Goal: Task Accomplishment & Management: Use online tool/utility

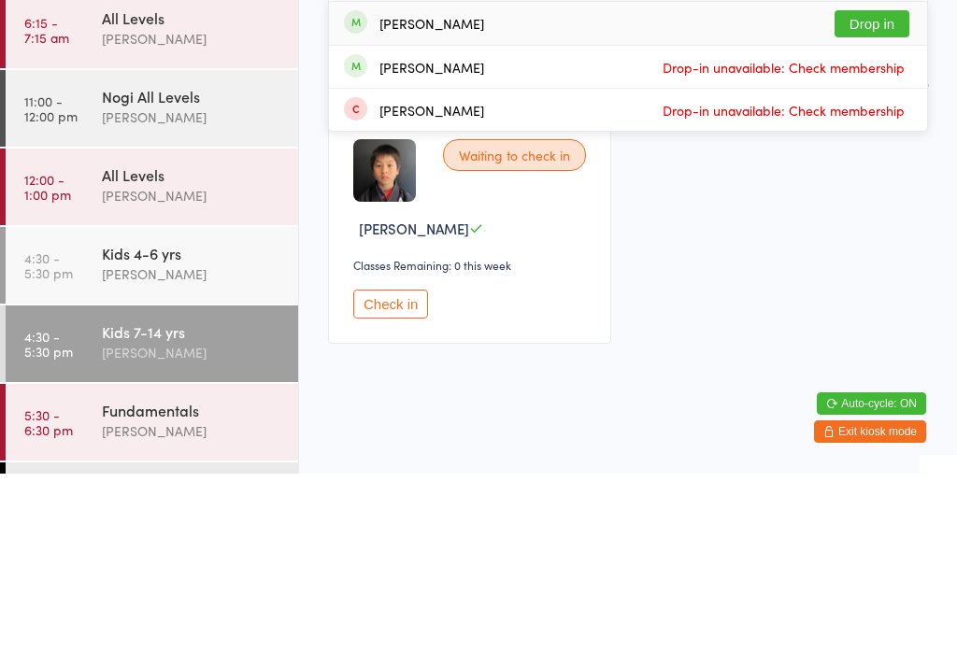
type input "Dre"
click at [894, 189] on button "Drop in" at bounding box center [871, 202] width 75 height 27
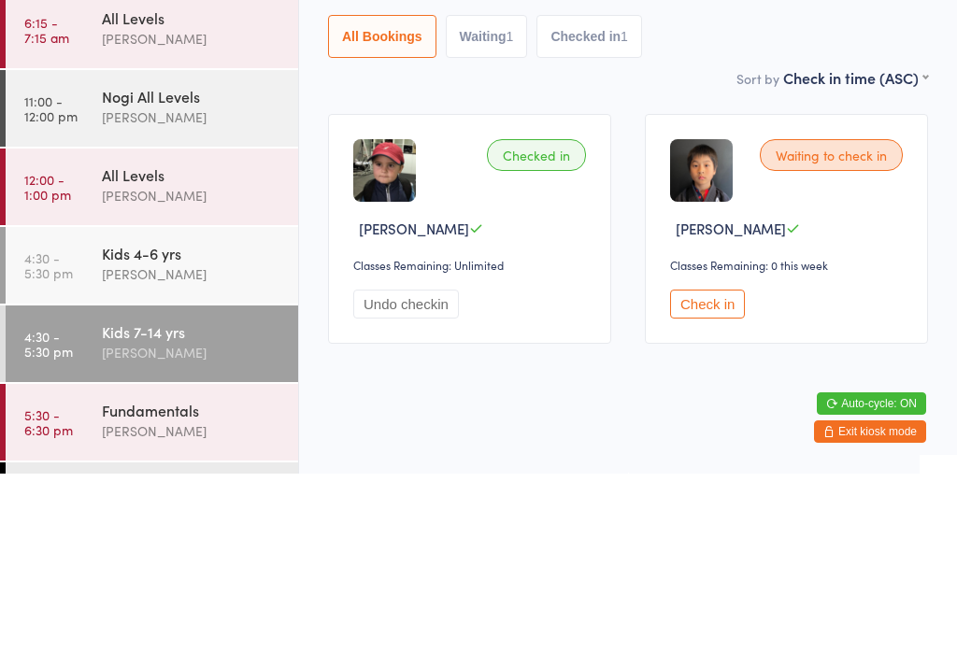
click at [202, 405] on div "Kids 4-6 yrs [PERSON_NAME]" at bounding box center [200, 442] width 196 height 74
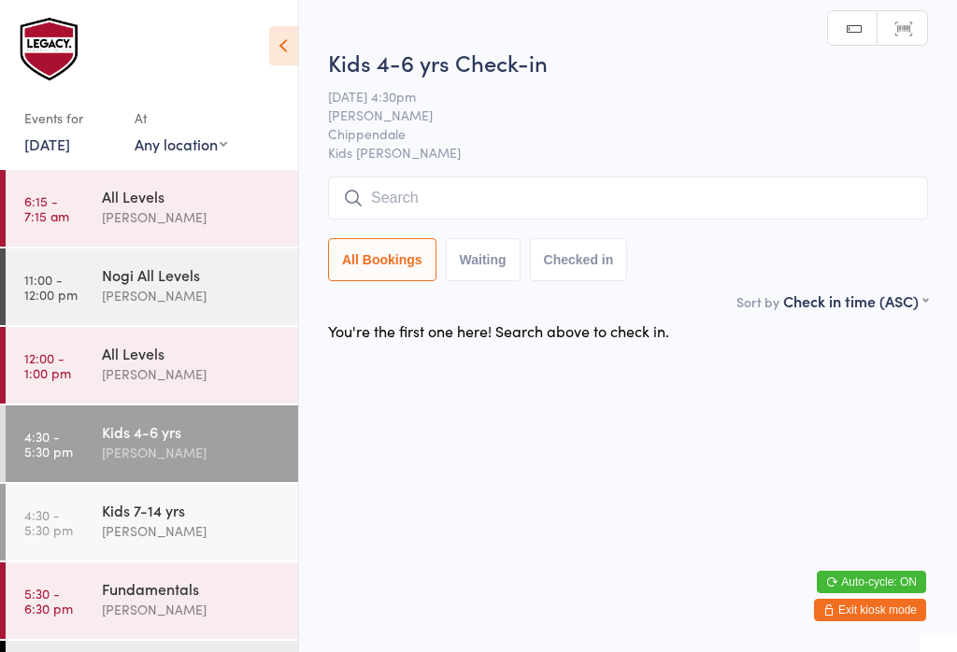
click at [454, 201] on input "search" at bounding box center [628, 198] width 600 height 43
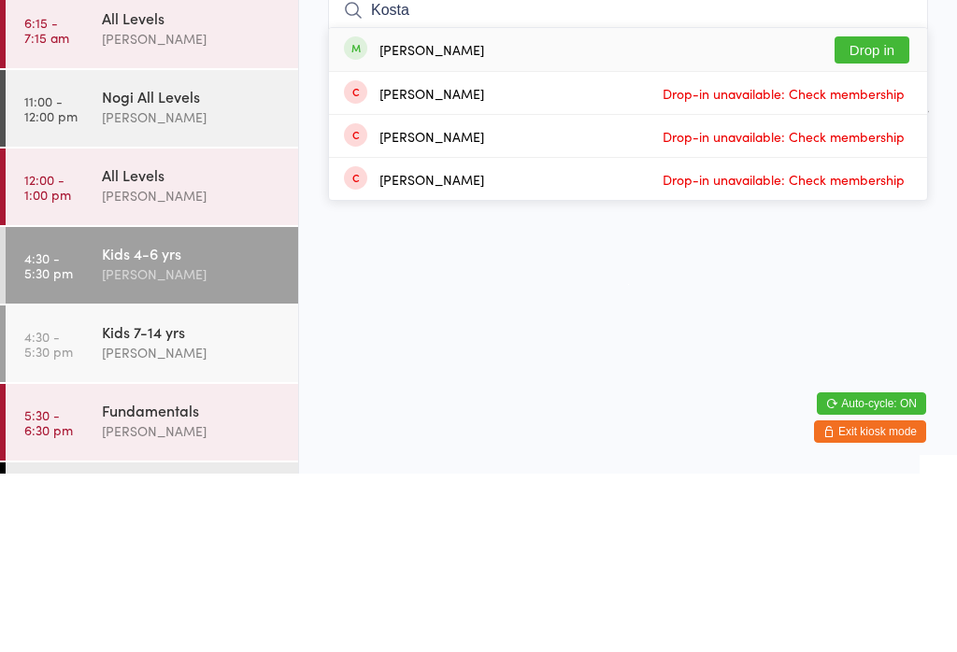
type input "Kosta"
click at [874, 215] on button "Drop in" at bounding box center [871, 228] width 75 height 27
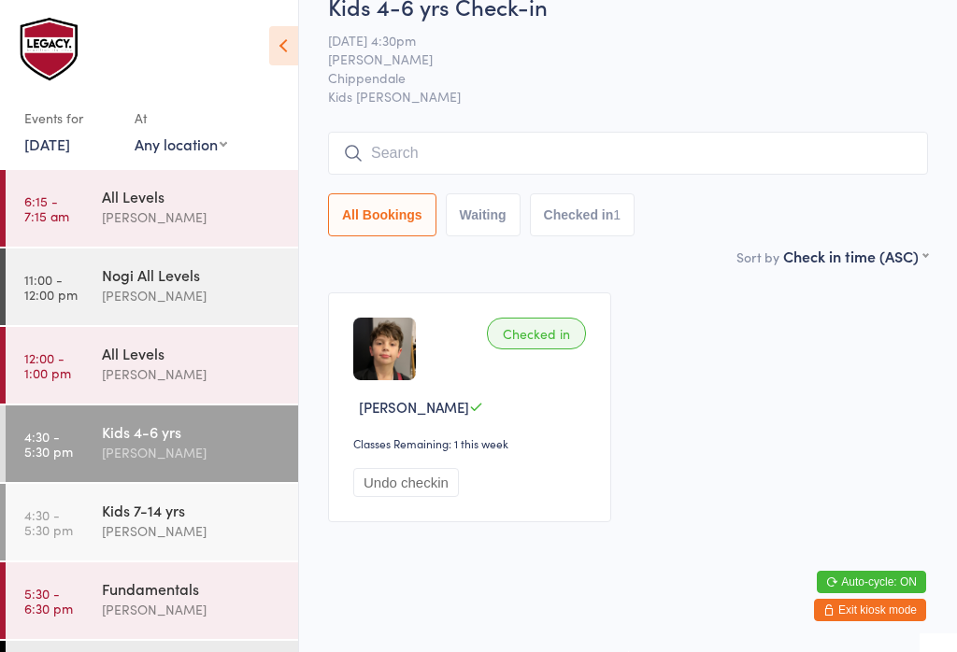
click at [233, 518] on div "Kids 7-14 yrs" at bounding box center [192, 510] width 180 height 21
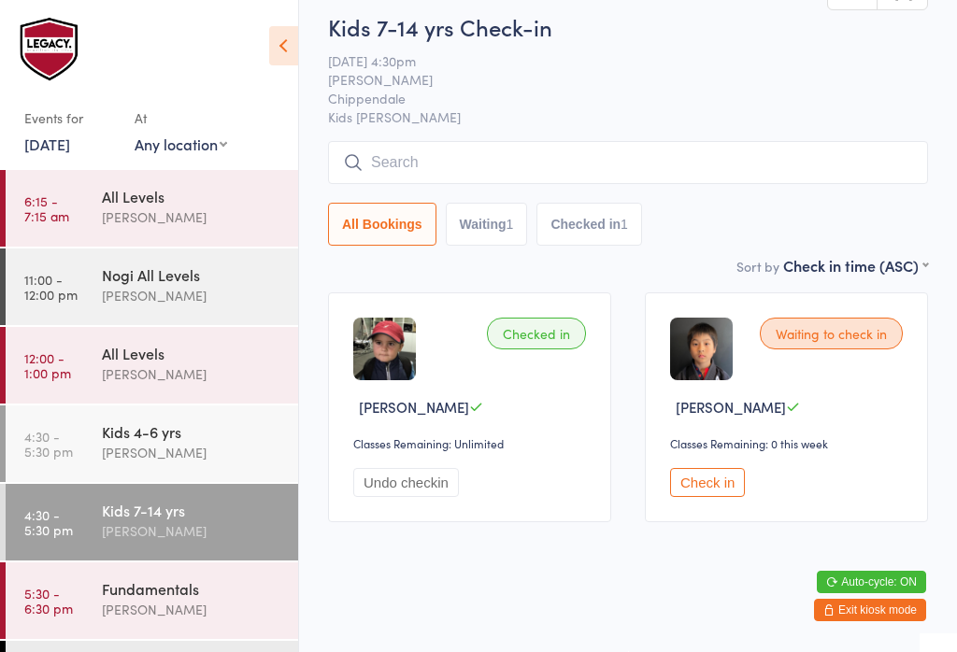
click at [729, 497] on button "Check in" at bounding box center [707, 482] width 75 height 29
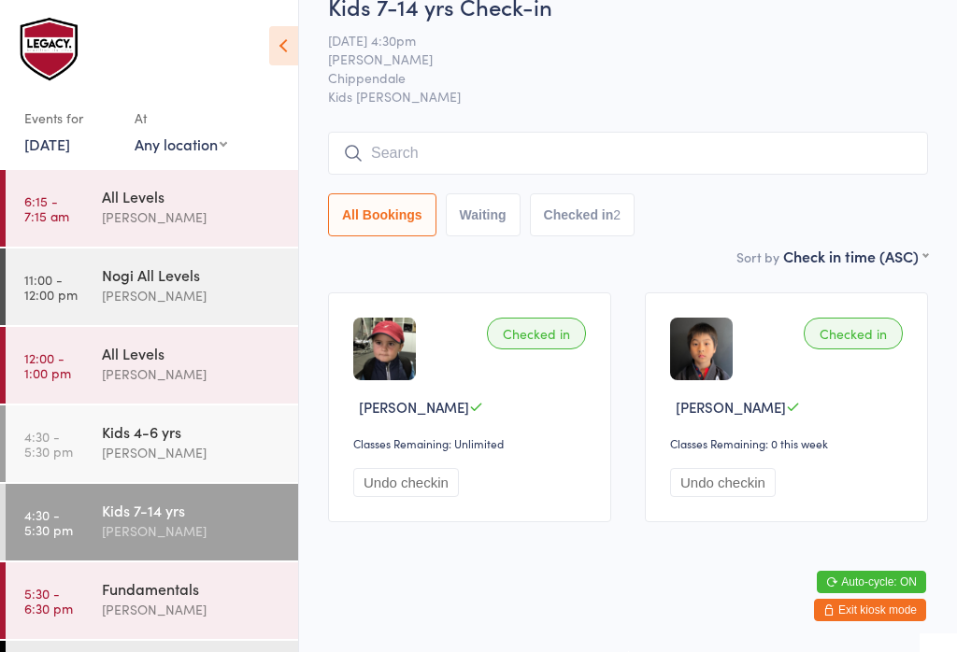
click at [562, 236] on button "Checked in 2" at bounding box center [583, 214] width 106 height 43
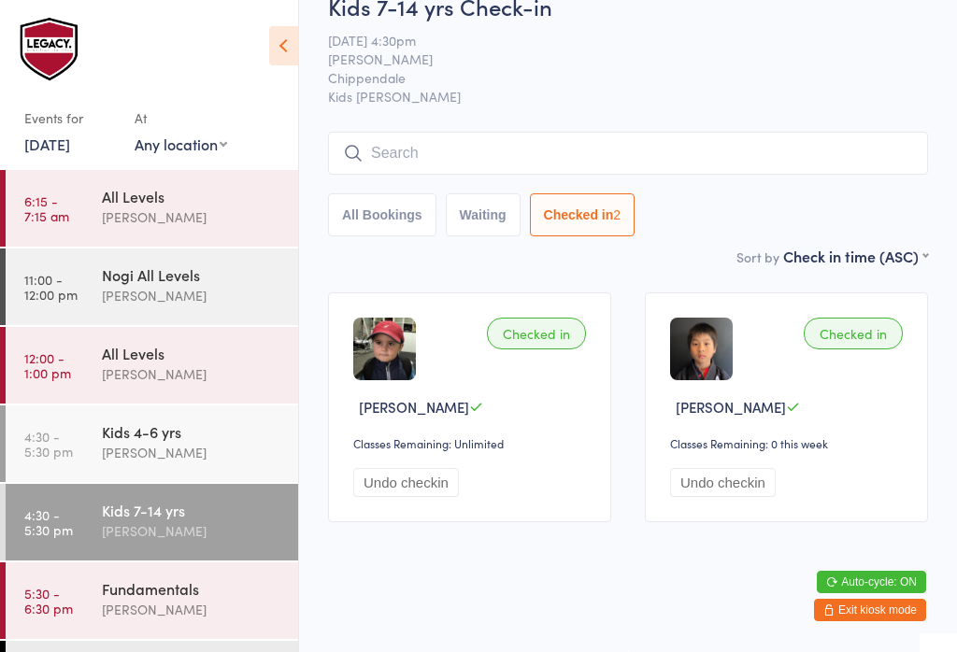
click at [461, 175] on input "search" at bounding box center [628, 153] width 600 height 43
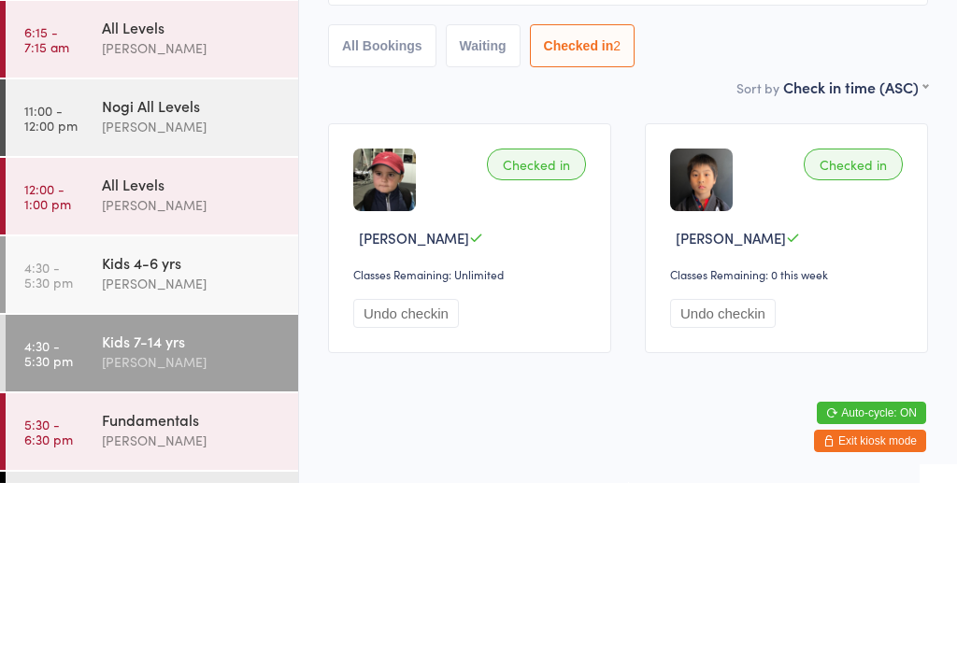
type input "F"
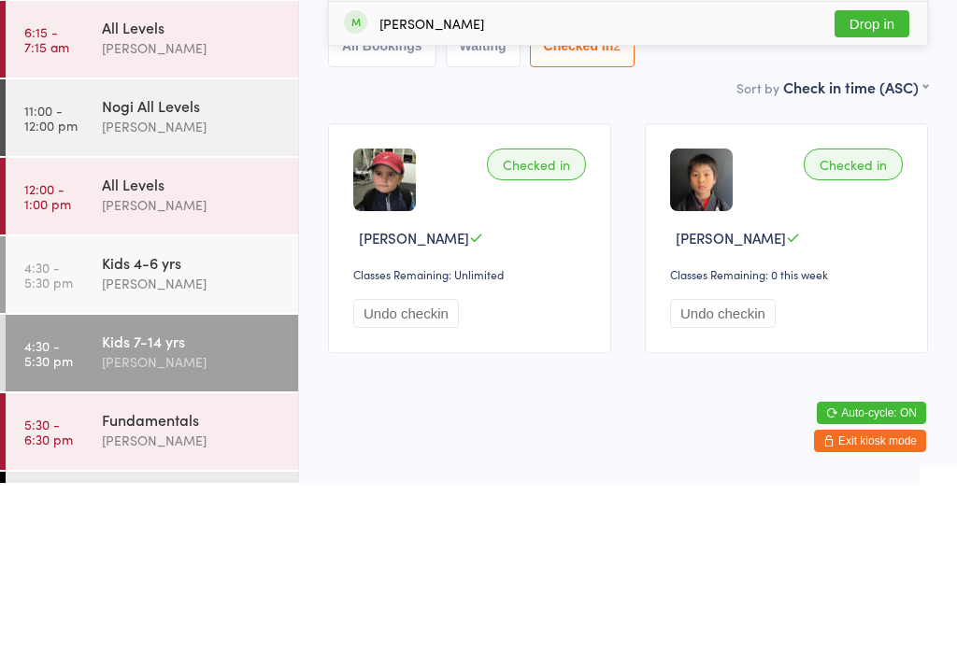
type input "Fenrir"
click at [419, 185] on div "[PERSON_NAME]" at bounding box center [431, 192] width 105 height 15
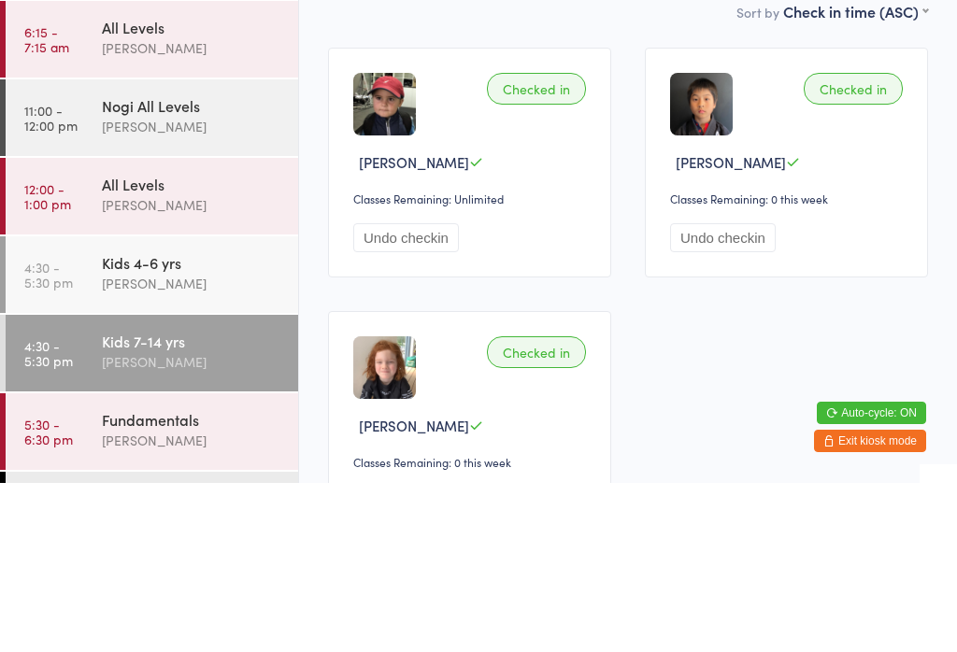
scroll to position [169, 0]
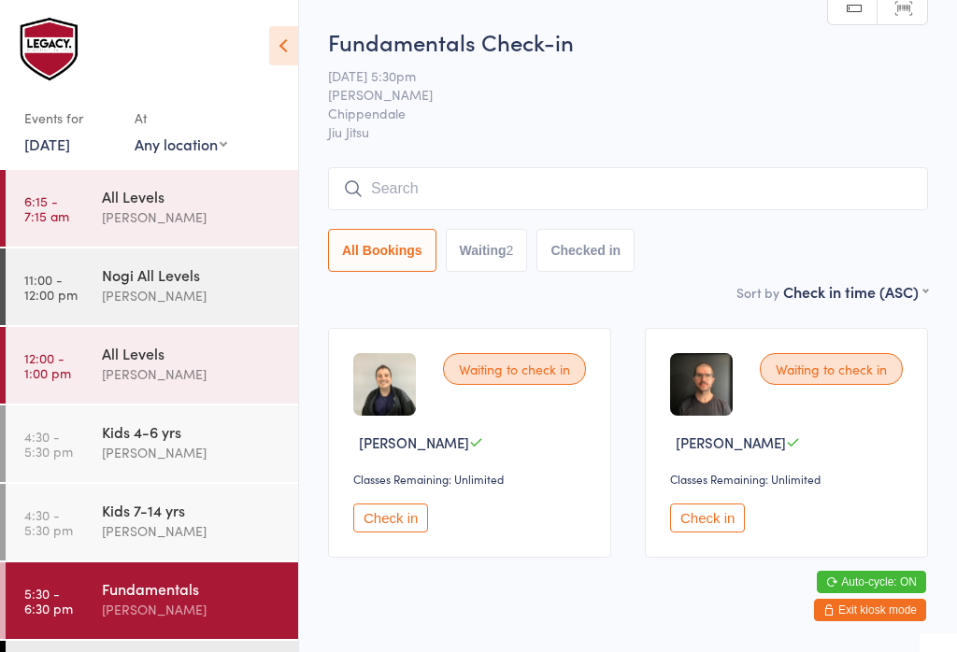
click at [501, 200] on input "search" at bounding box center [628, 188] width 600 height 43
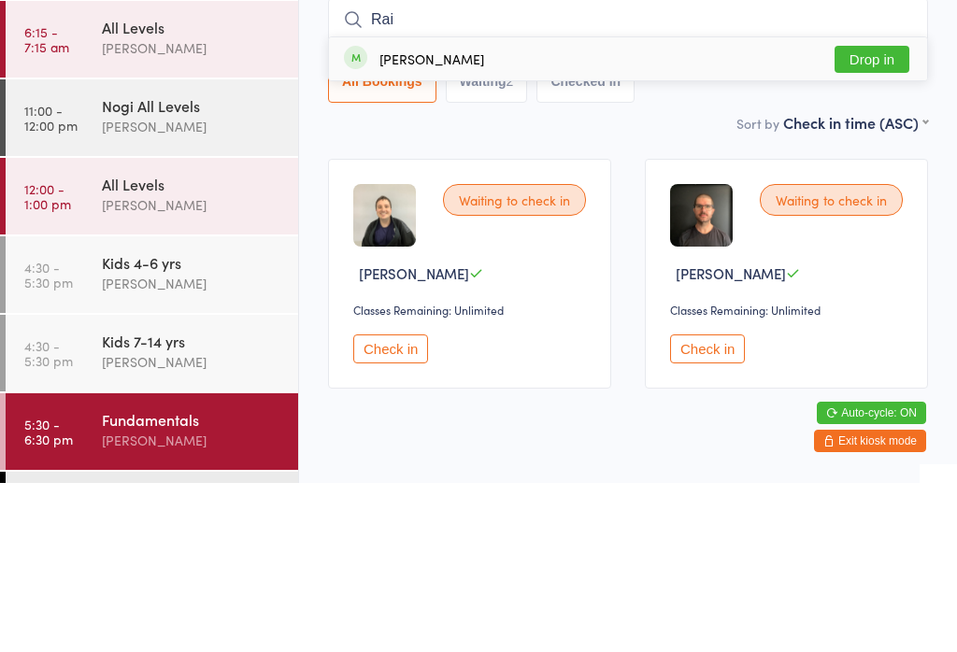
type input "Rai"
click at [885, 215] on button "Drop in" at bounding box center [871, 228] width 75 height 27
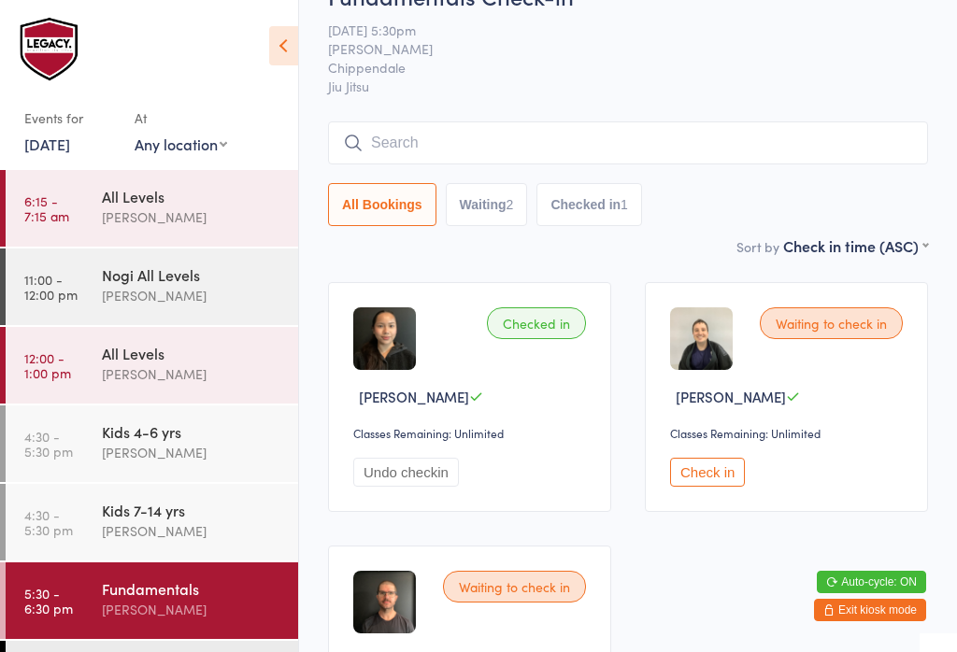
click at [529, 157] on input "search" at bounding box center [628, 142] width 600 height 43
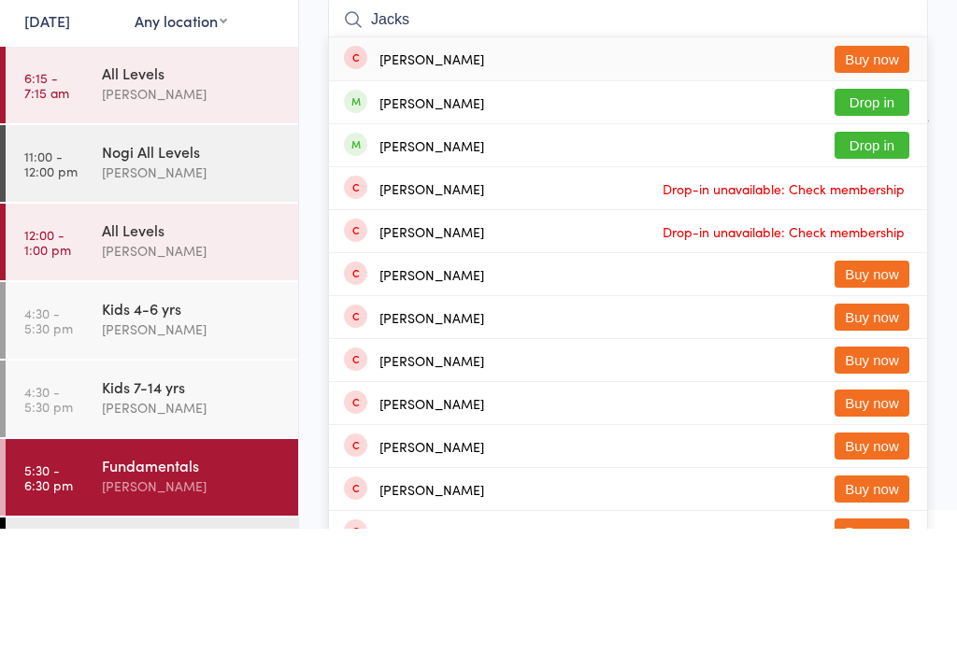
type input "Jacks"
click at [875, 255] on button "Drop in" at bounding box center [871, 268] width 75 height 27
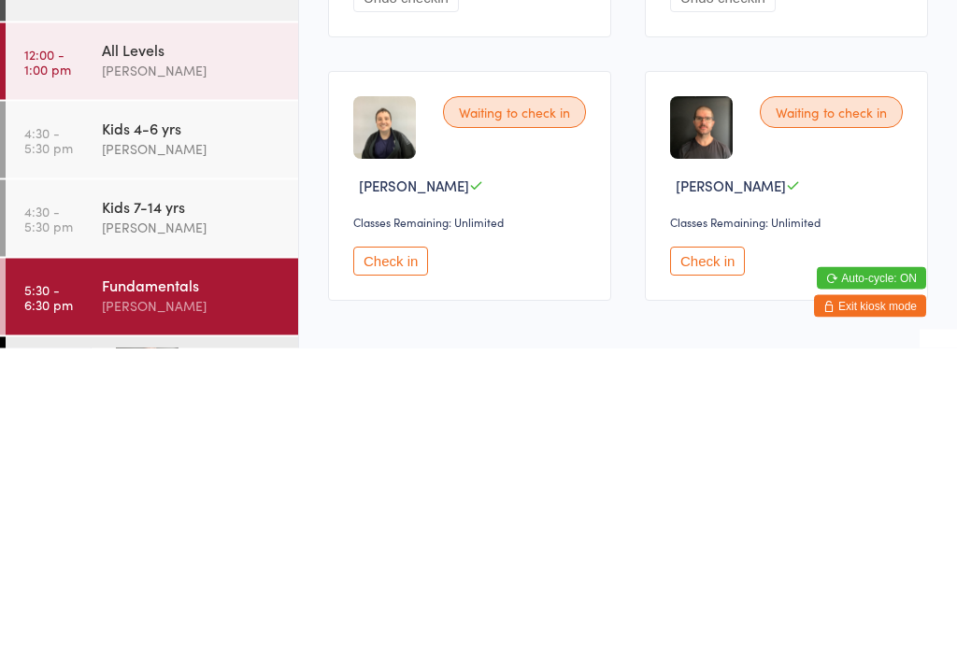
scroll to position [217, 0]
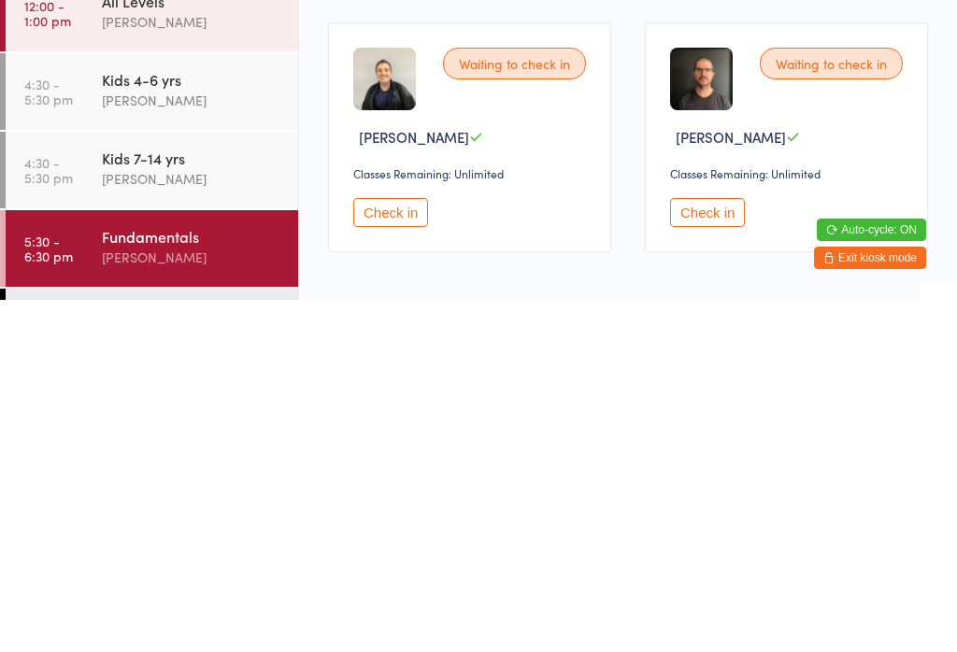
click at [695, 550] on button "Check in" at bounding box center [707, 564] width 75 height 29
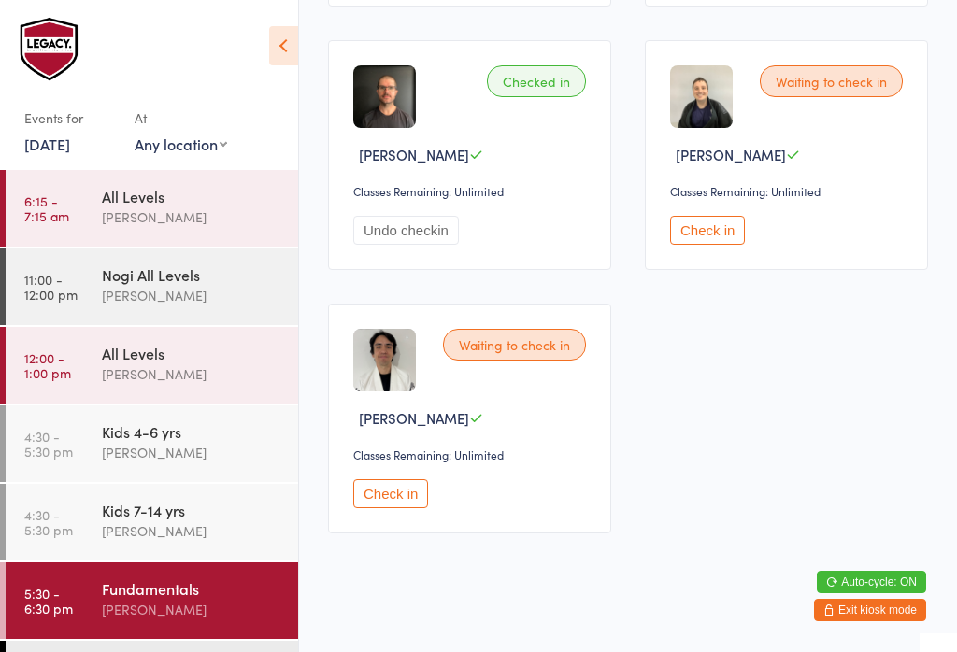
scroll to position [553, 0]
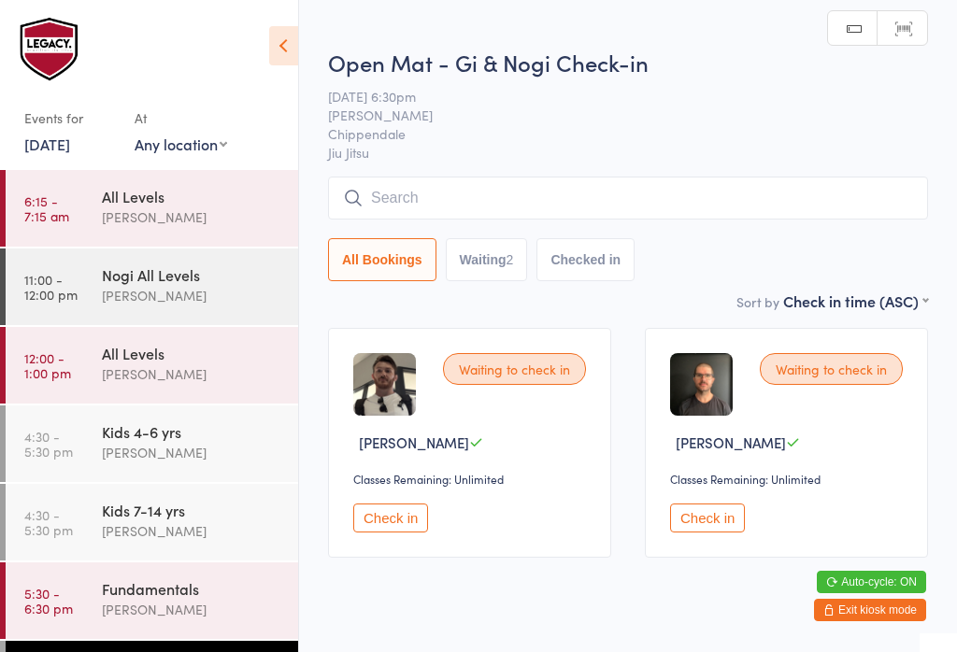
click at [686, 529] on button "Check in" at bounding box center [707, 518] width 75 height 29
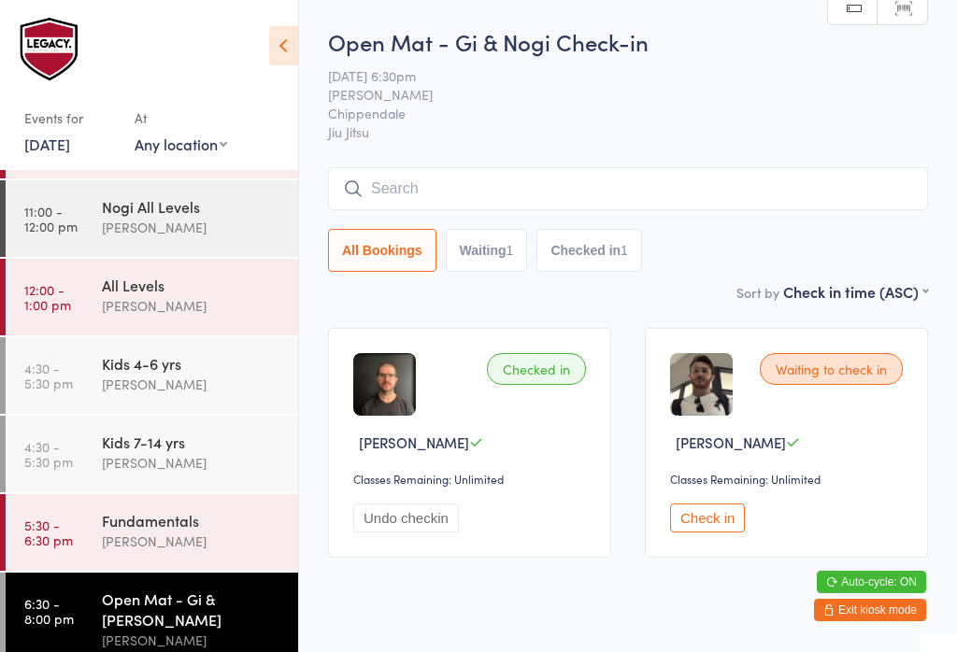
scroll to position [67, 0]
click at [163, 518] on div "Fundamentals" at bounding box center [192, 521] width 180 height 21
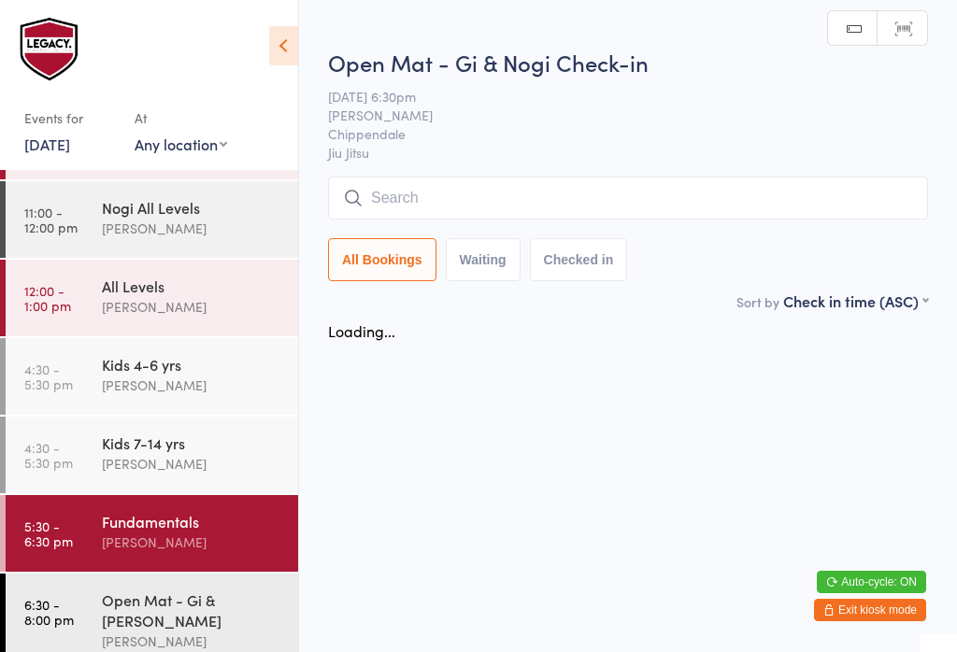
click at [603, 215] on input "search" at bounding box center [628, 198] width 600 height 43
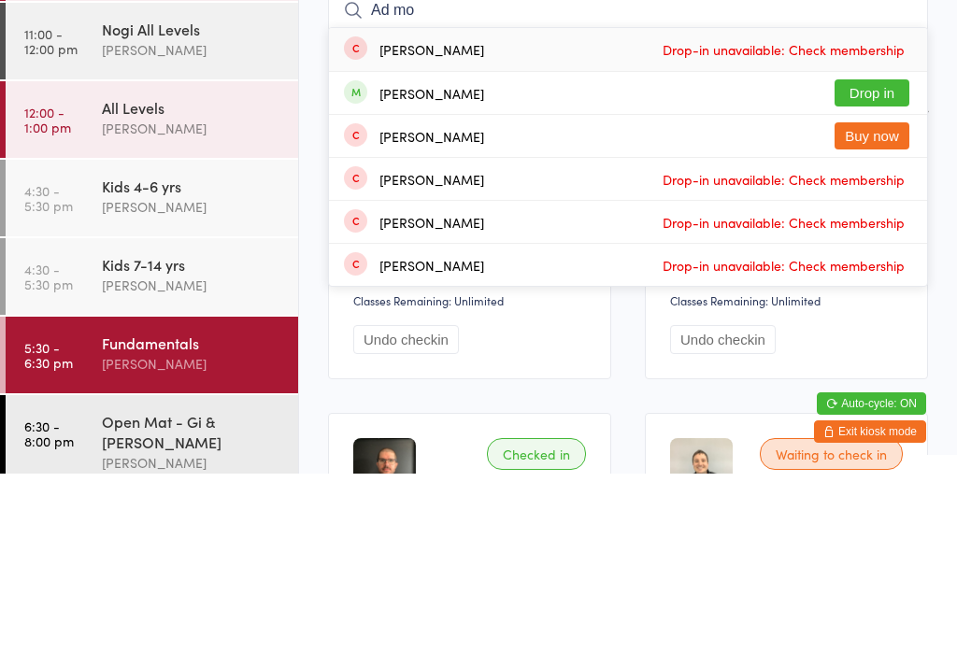
type input "Ad mo"
click at [886, 258] on button "Drop in" at bounding box center [871, 271] width 75 height 27
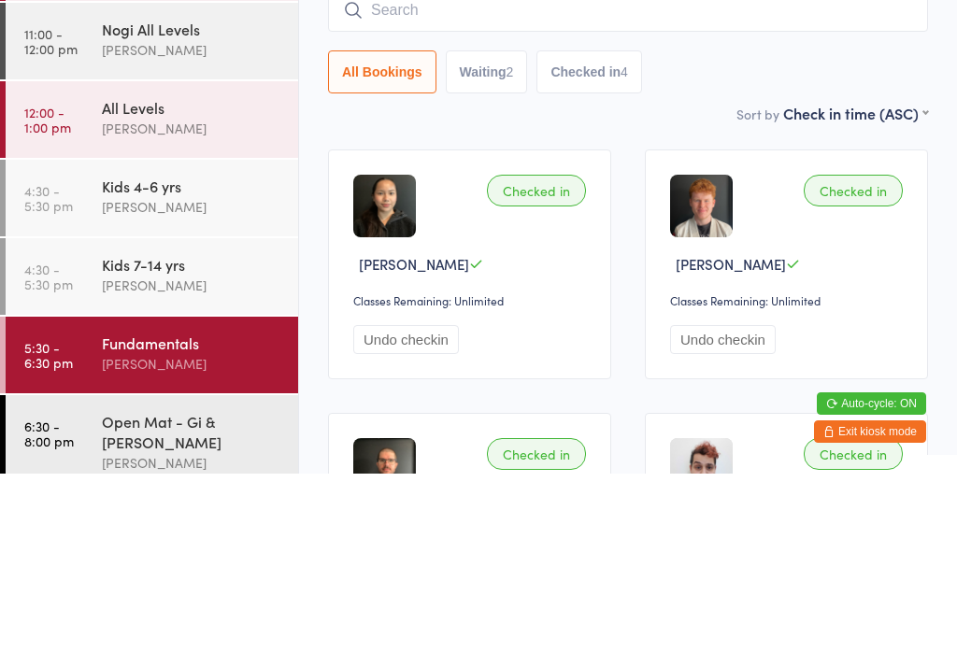
click at [744, 167] on div "All Bookings Waiting 2 Checked in 4" at bounding box center [628, 219] width 600 height 105
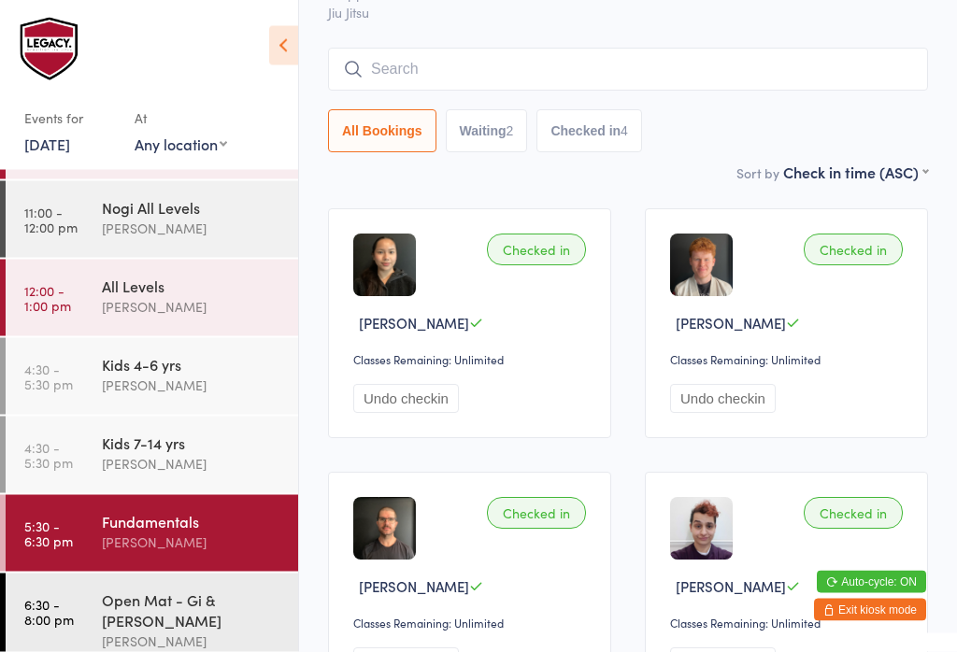
scroll to position [88, 0]
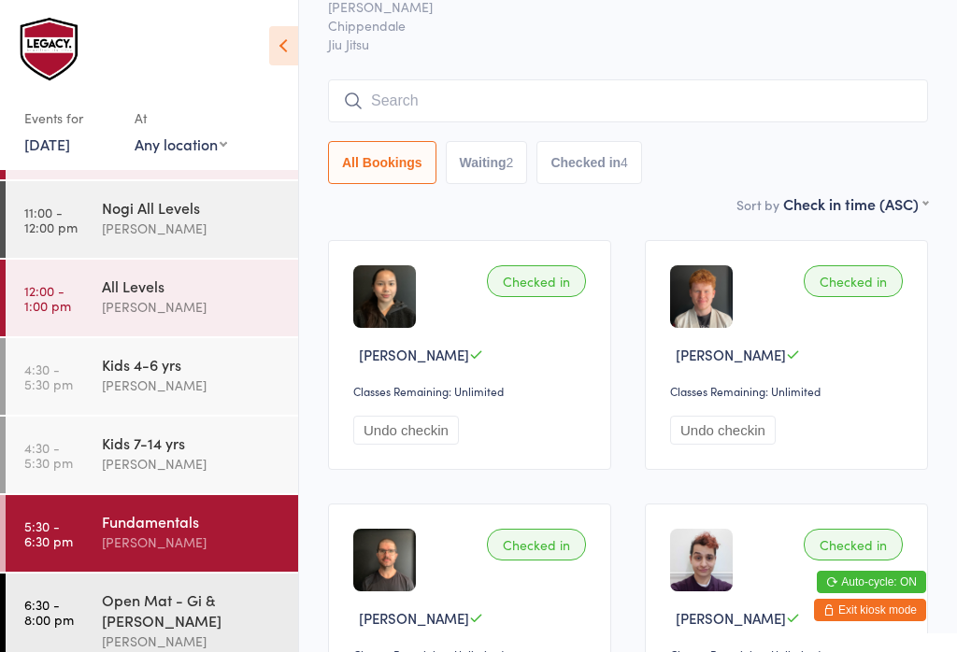
click at [583, 103] on input "search" at bounding box center [628, 100] width 600 height 43
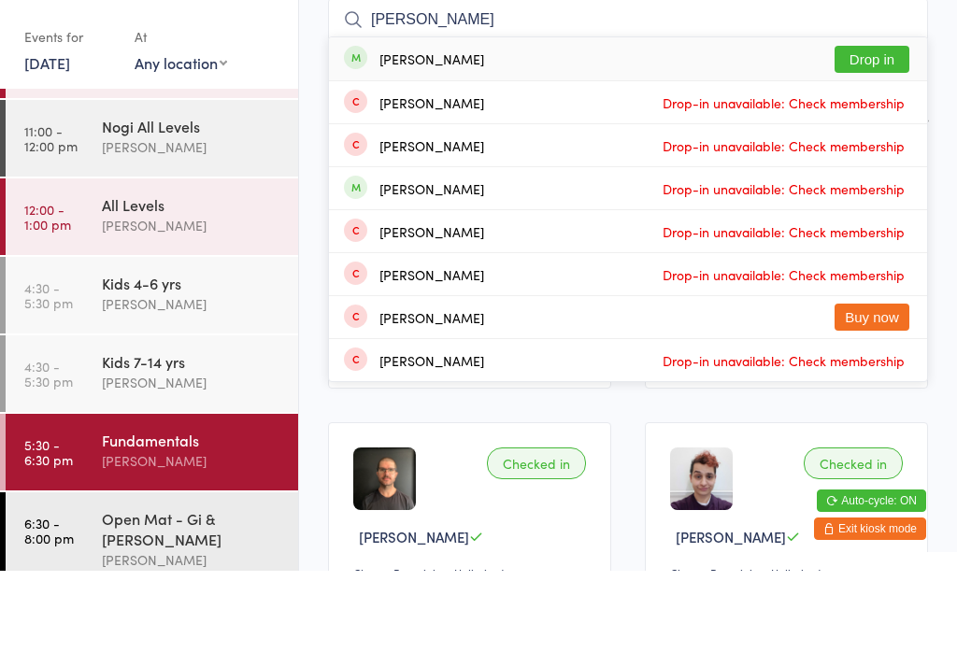
type input "[PERSON_NAME]"
click at [880, 127] on button "Drop in" at bounding box center [871, 140] width 75 height 27
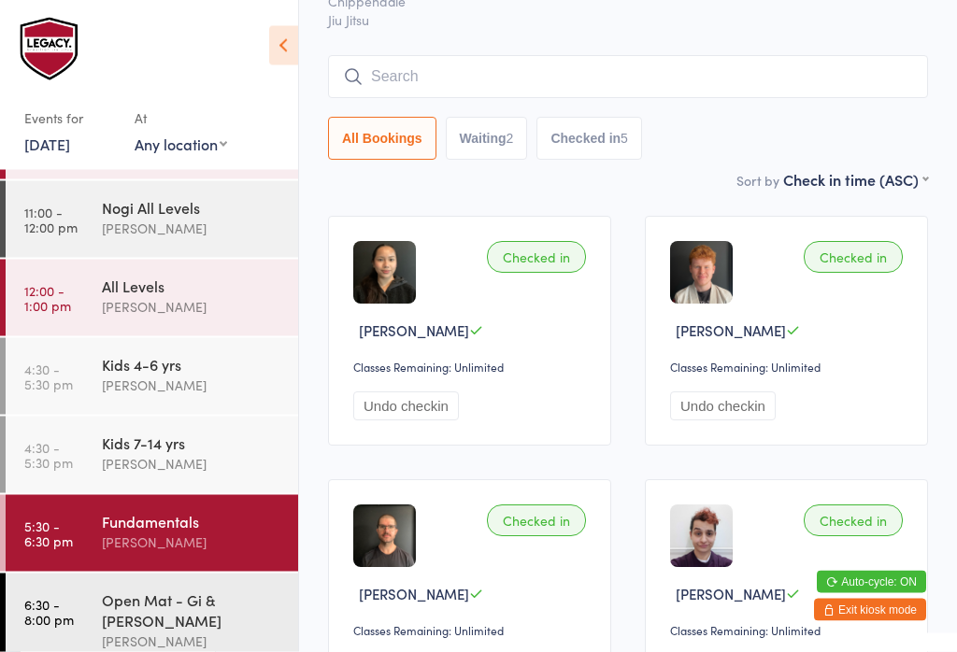
scroll to position [0, 0]
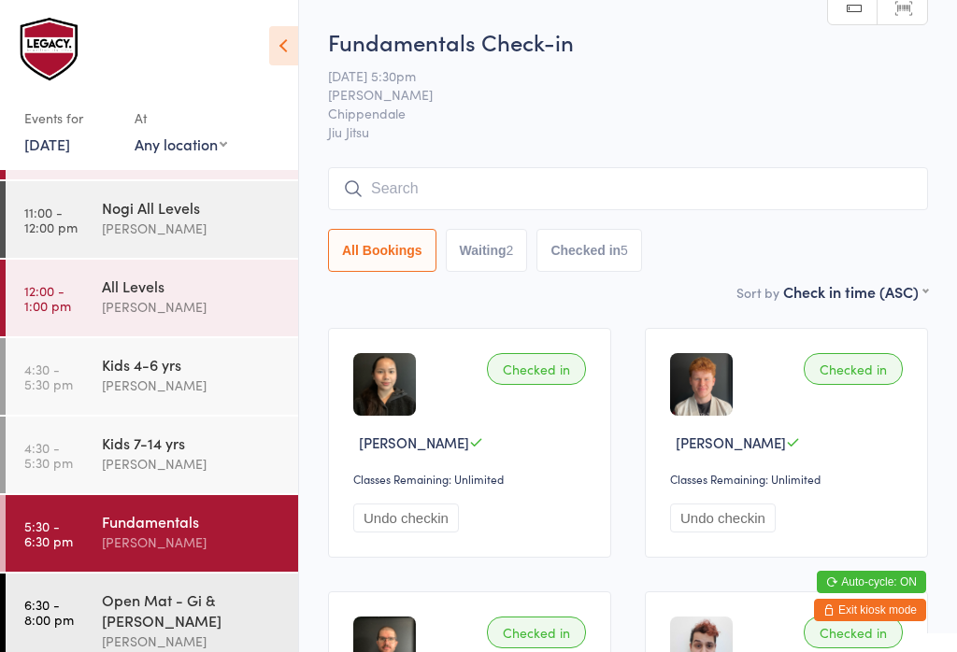
click at [597, 187] on input "search" at bounding box center [628, 188] width 600 height 43
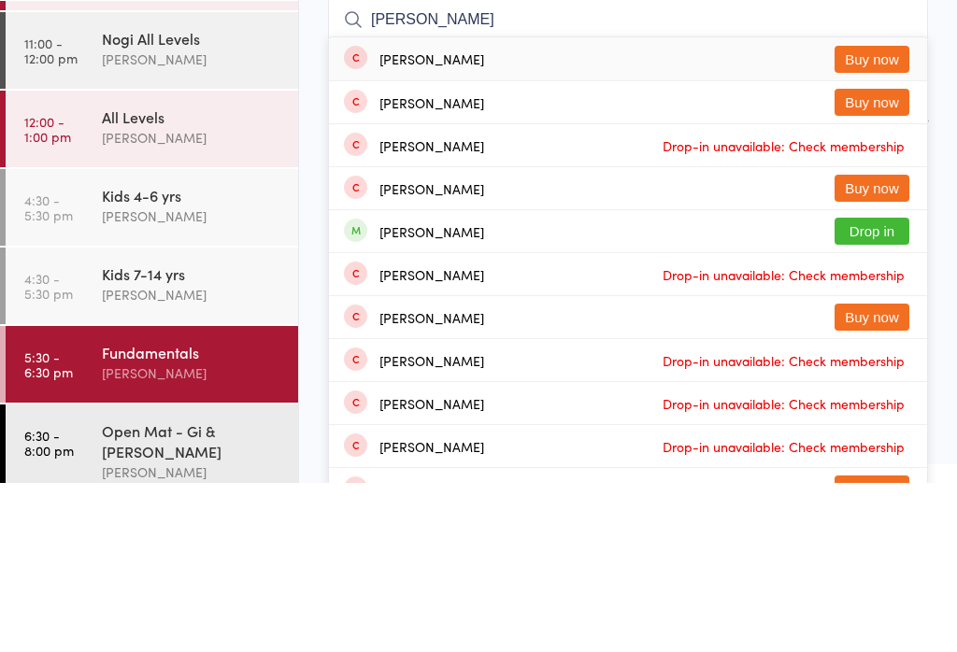
type input "[PERSON_NAME]"
click at [886, 387] on button "Drop in" at bounding box center [871, 400] width 75 height 27
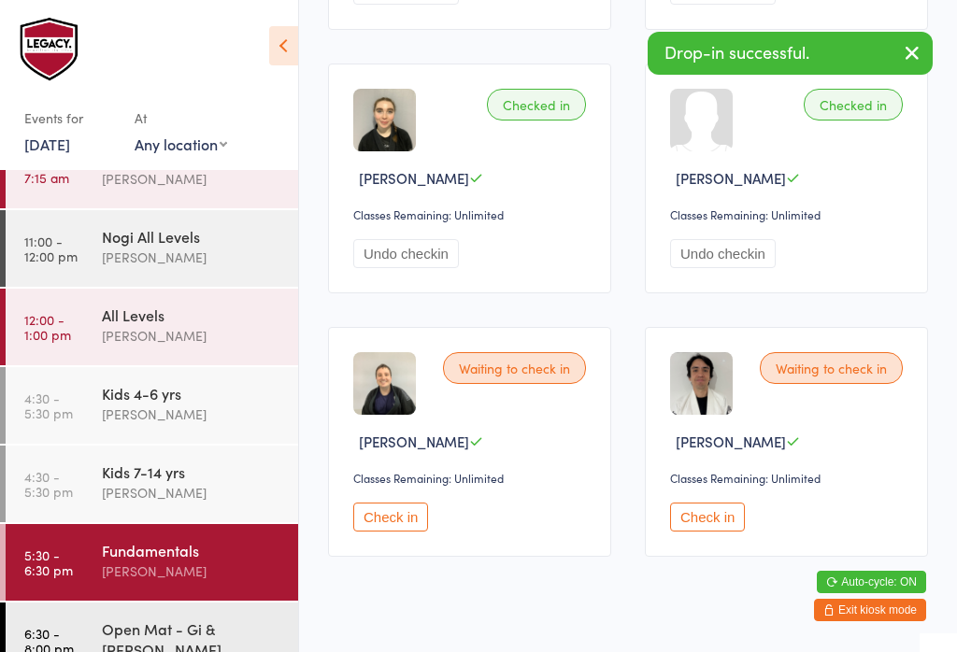
scroll to position [792, 0]
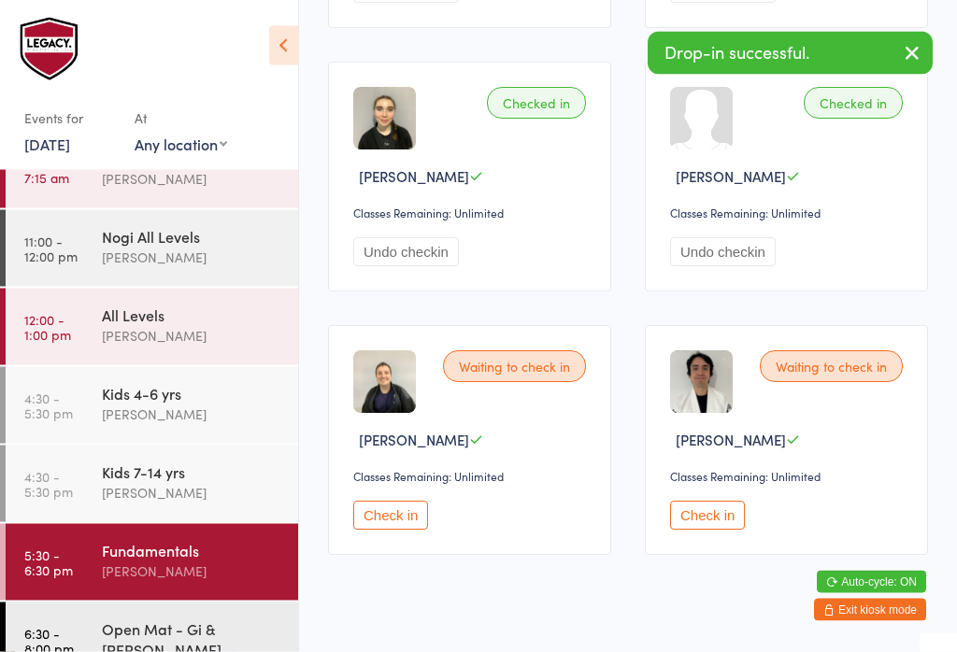
click at [97, 641] on link "6:30 - 8:00 pm Open Mat - Gi & [PERSON_NAME]" at bounding box center [152, 650] width 292 height 94
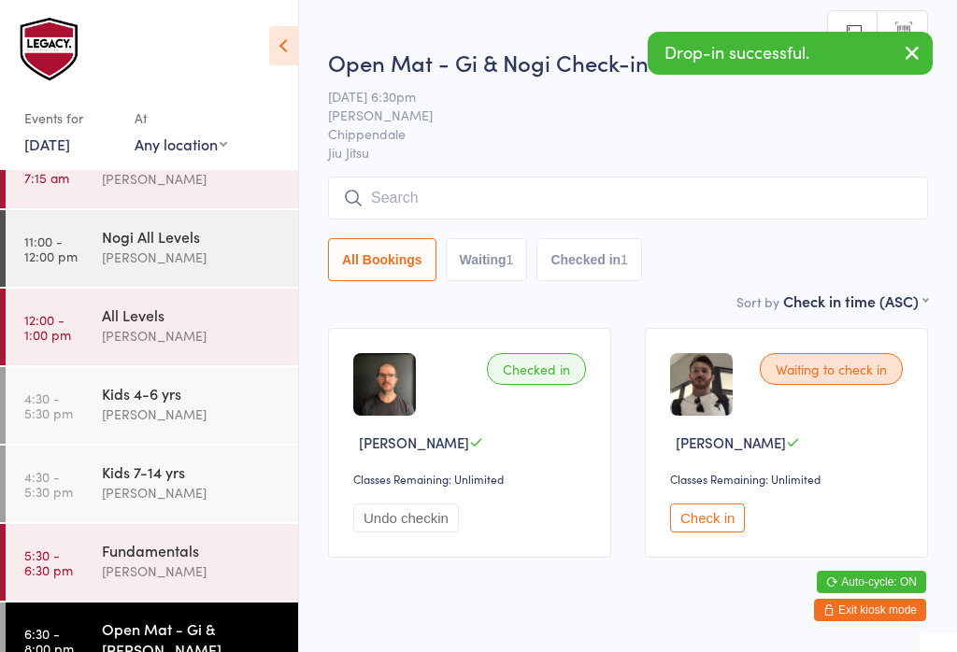
click at [872, 202] on input "search" at bounding box center [628, 198] width 600 height 43
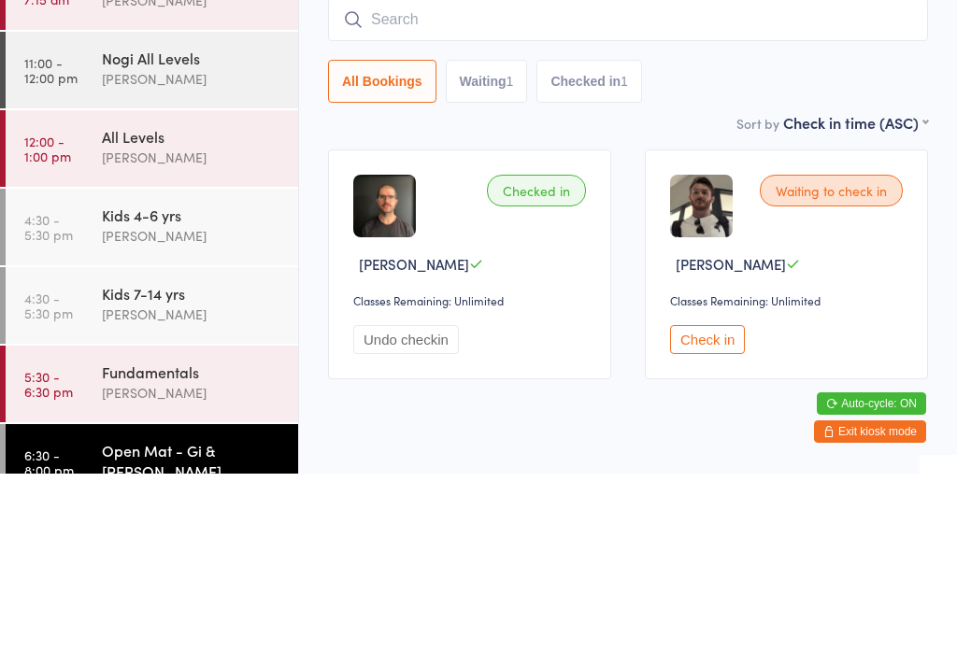
scroll to position [46, 0]
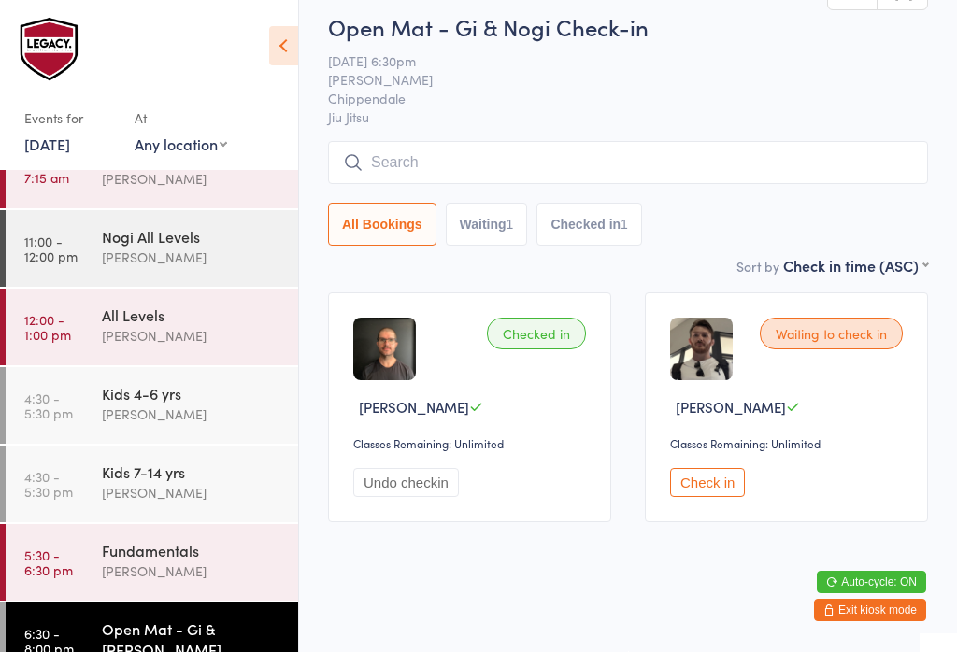
click at [77, 563] on link "5:30 - 6:30 pm Fundamentals [PERSON_NAME]" at bounding box center [152, 562] width 292 height 77
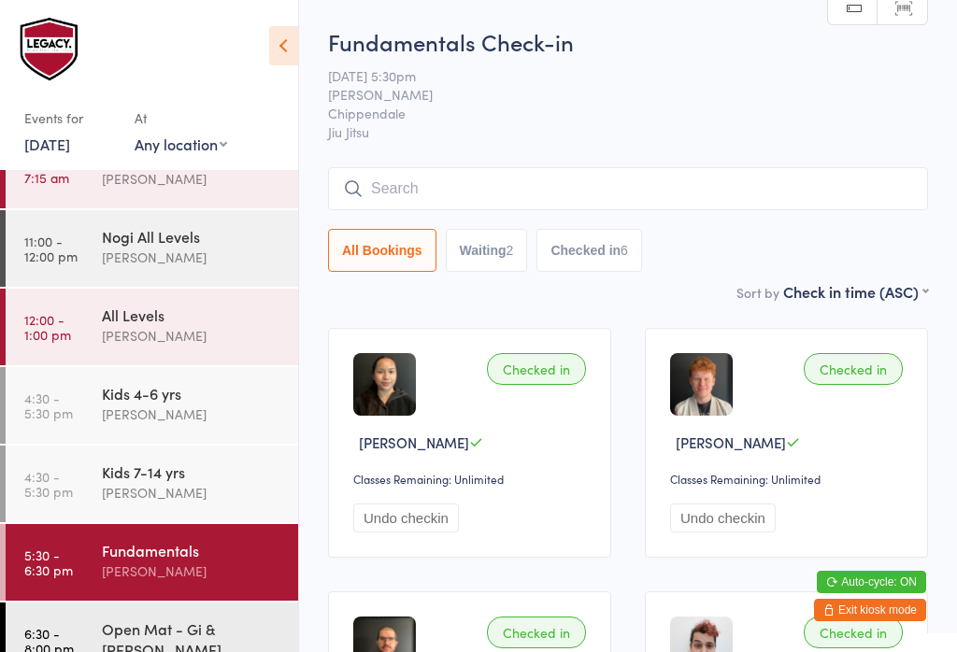
click at [745, 180] on input "search" at bounding box center [628, 188] width 600 height 43
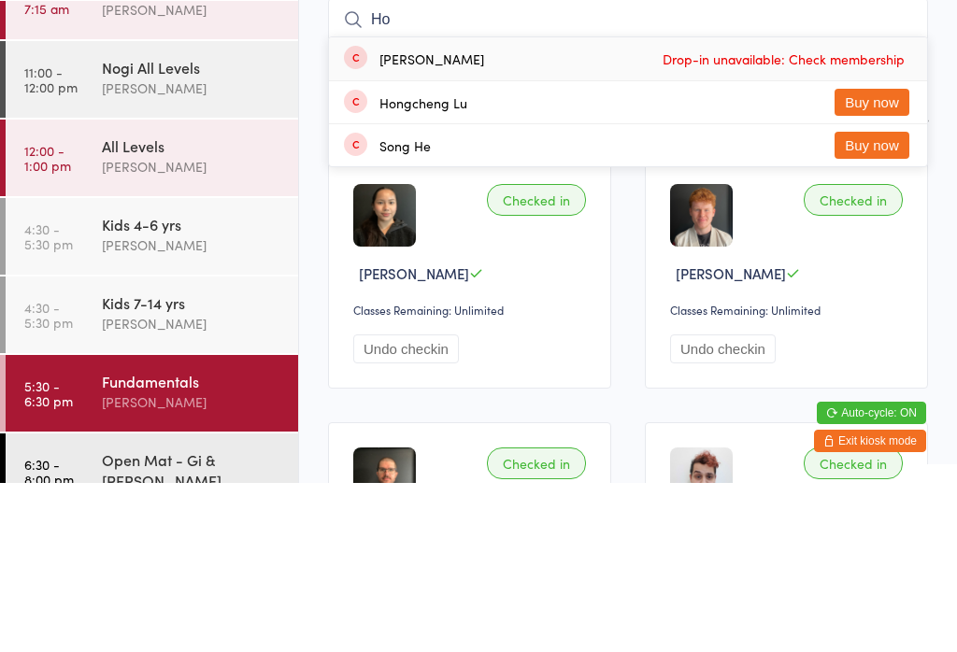
type input "H"
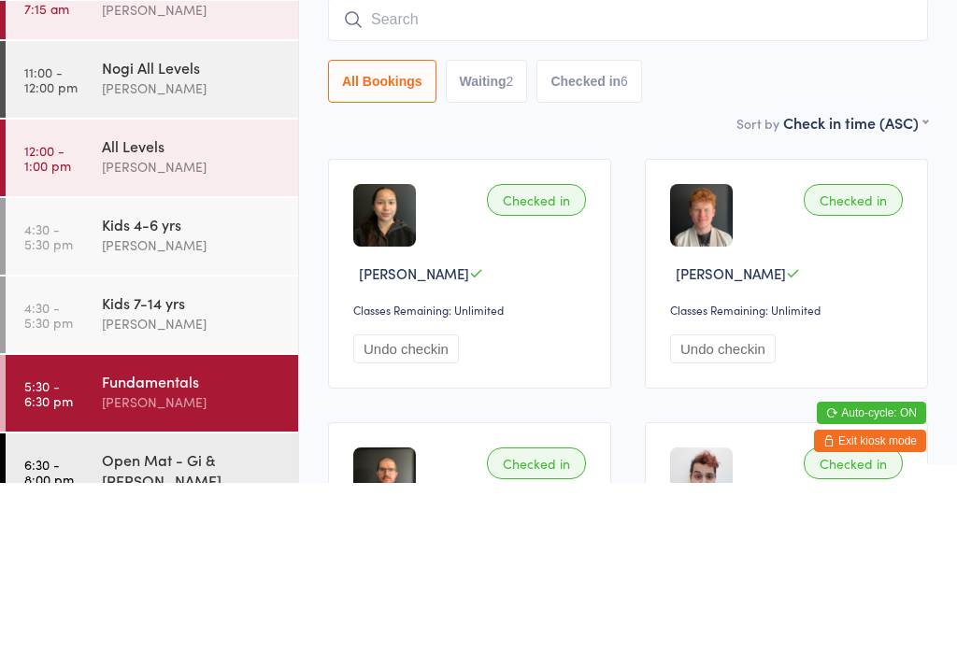
scroll to position [169, 0]
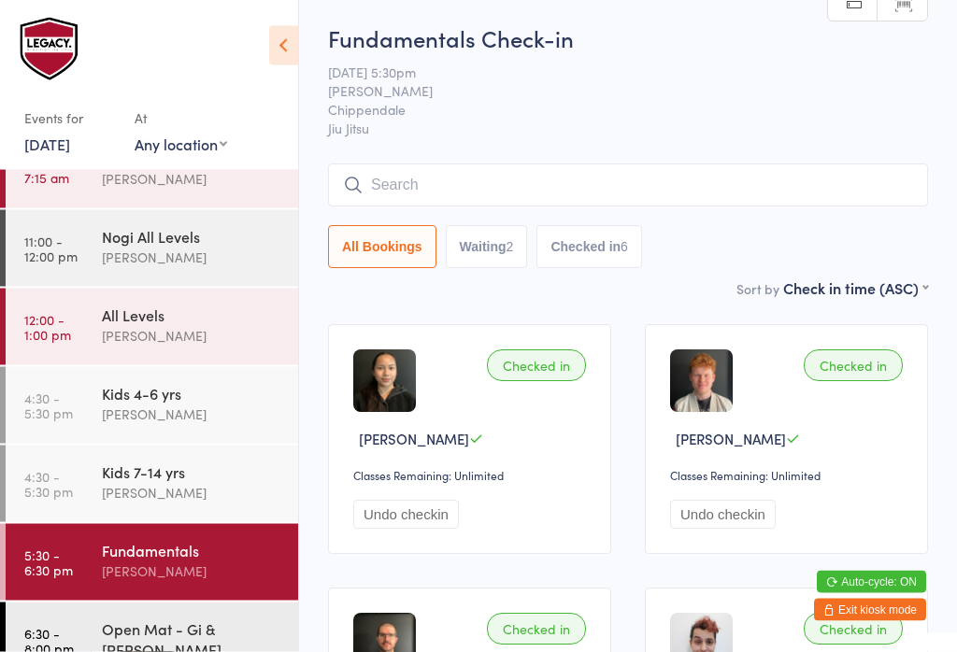
click at [629, 186] on input "search" at bounding box center [628, 185] width 600 height 43
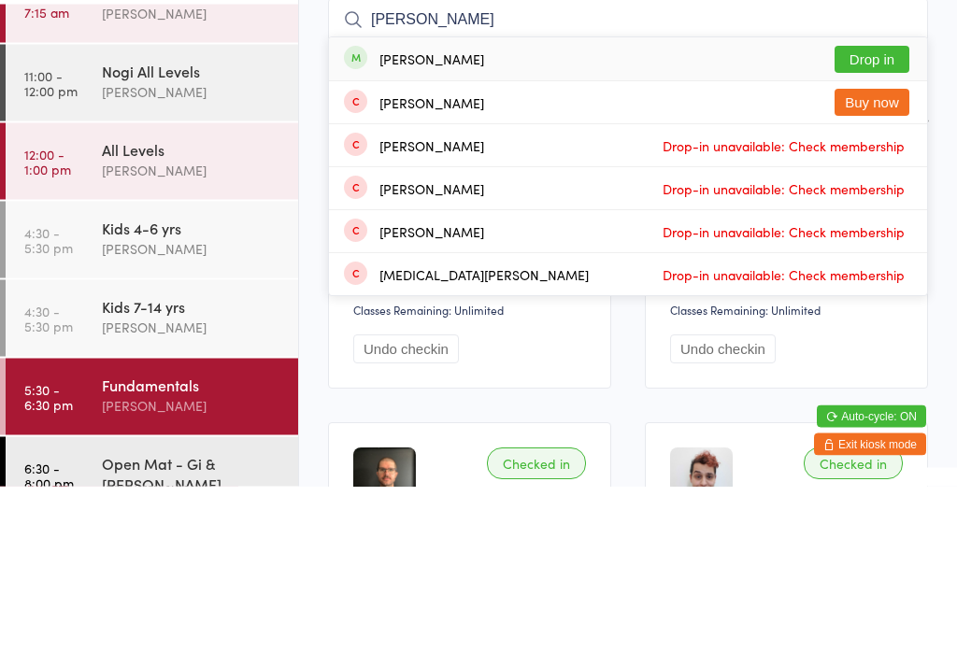
type input "[PERSON_NAME]"
click at [893, 212] on button "Drop in" at bounding box center [871, 225] width 75 height 27
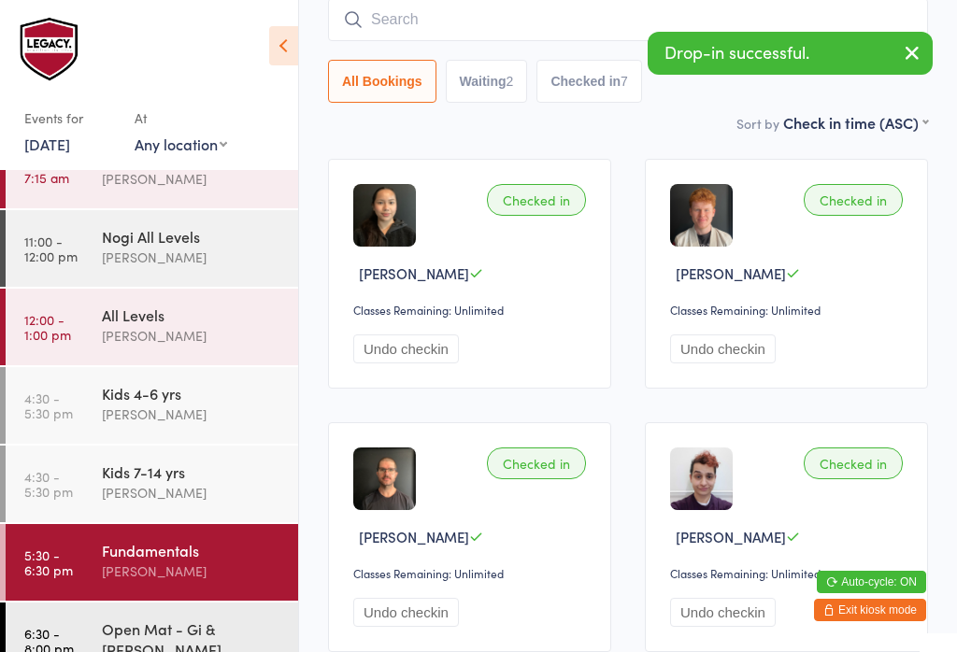
click at [528, 13] on input "search" at bounding box center [628, 19] width 600 height 43
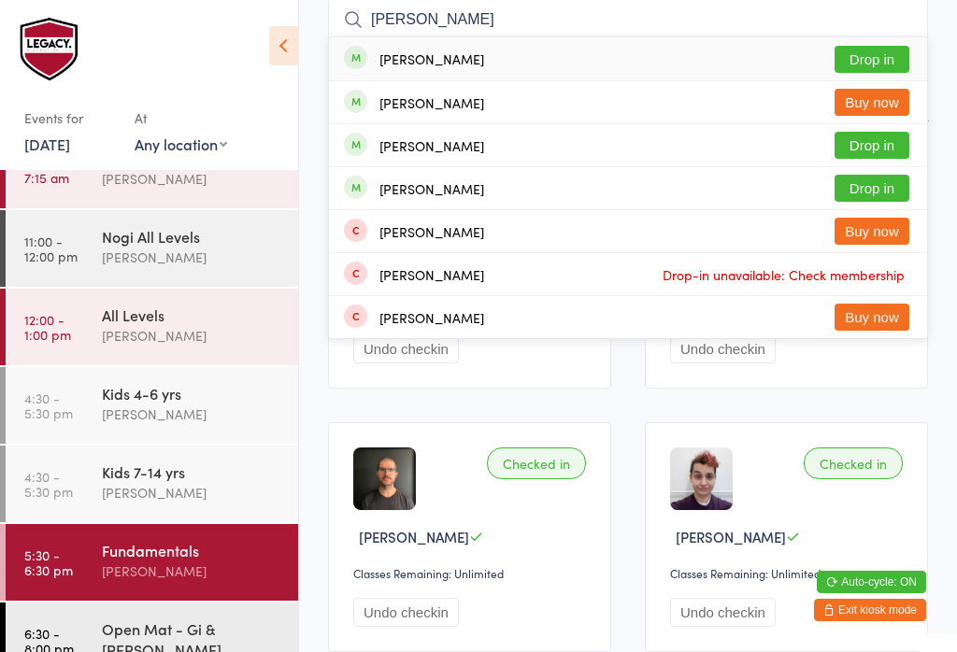
type input "[PERSON_NAME]"
click at [876, 50] on button "Drop in" at bounding box center [871, 59] width 75 height 27
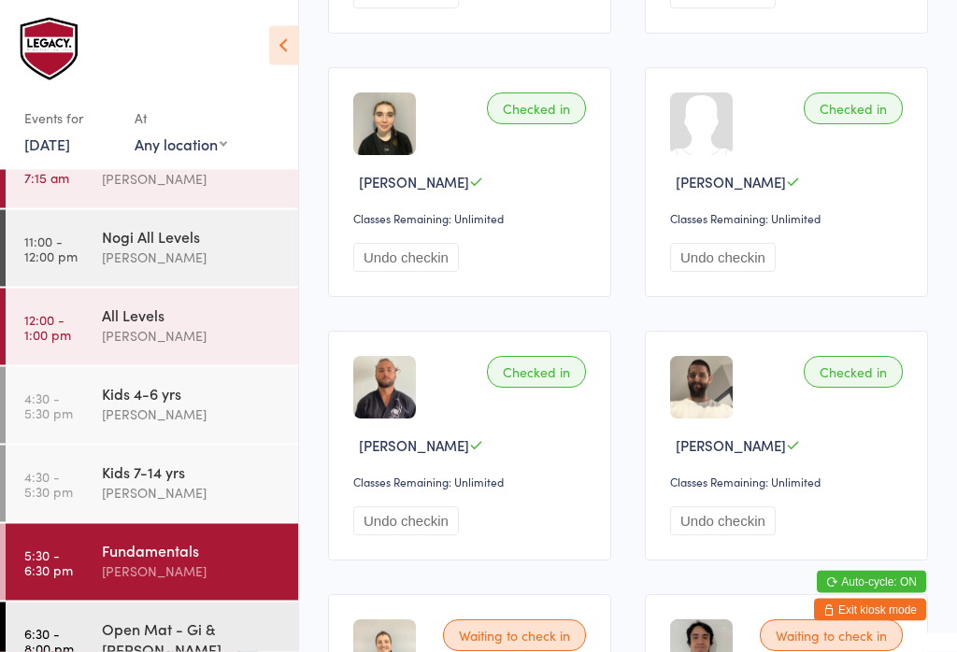
scroll to position [0, 0]
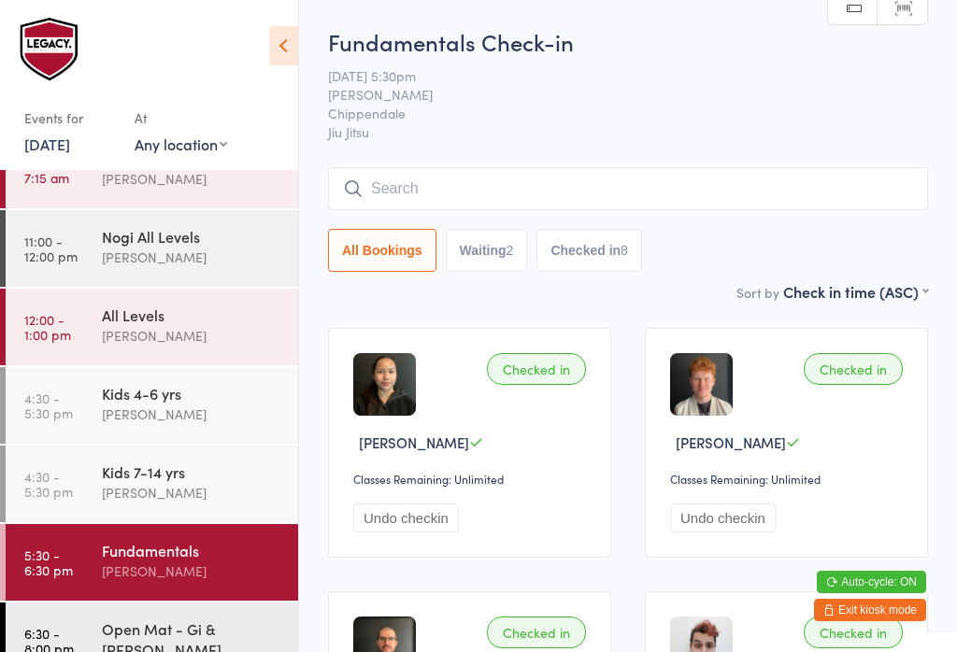
click at [445, 177] on input "search" at bounding box center [628, 188] width 600 height 43
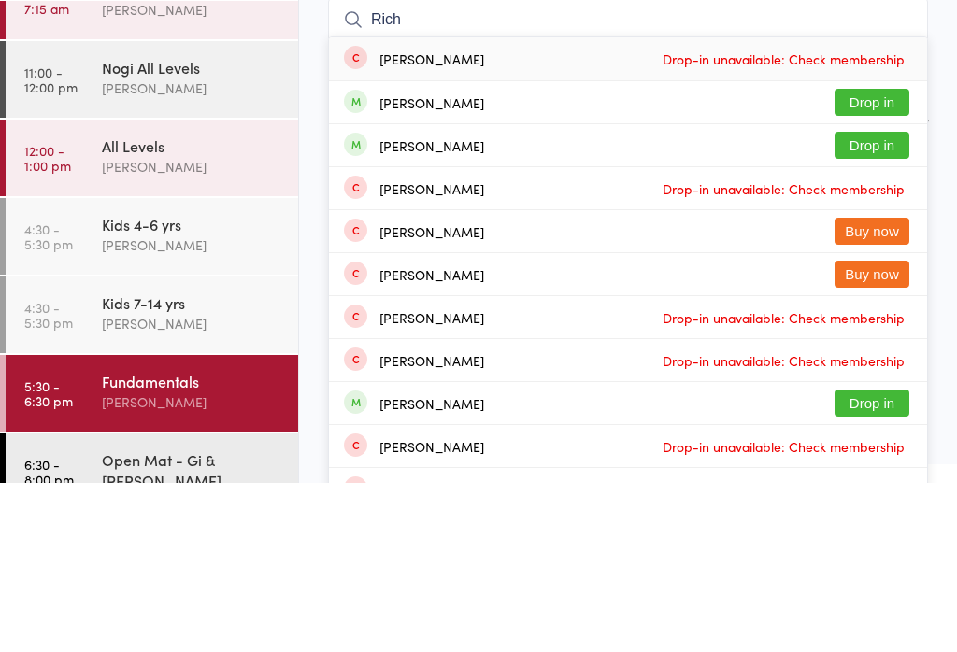
type input "Rich"
click at [855, 301] on button "Drop in" at bounding box center [871, 314] width 75 height 27
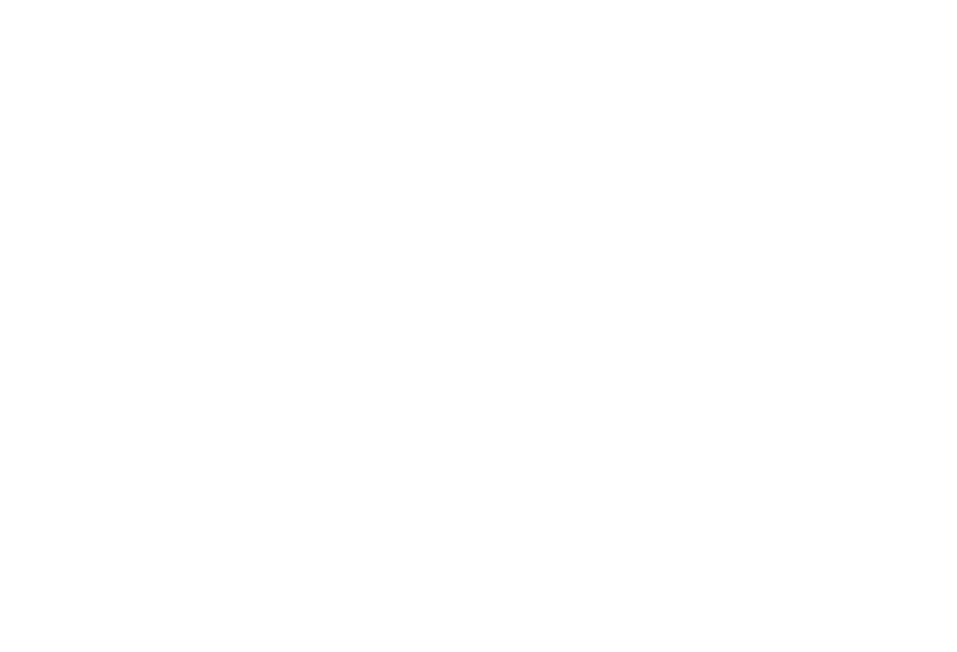
scroll to position [1386, 0]
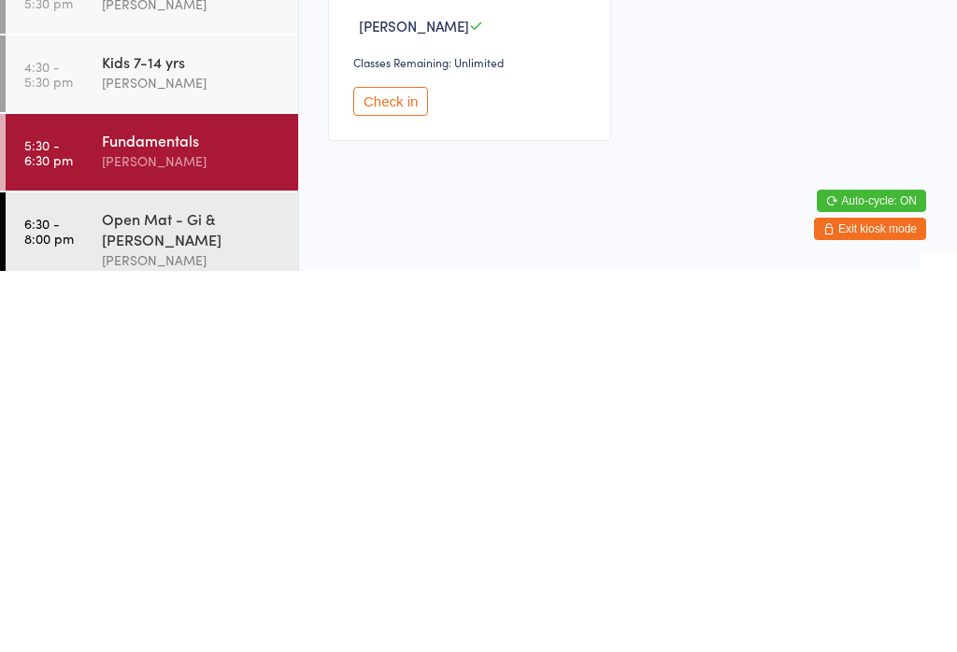
click at [151, 631] on div "[PERSON_NAME]" at bounding box center [192, 641] width 180 height 21
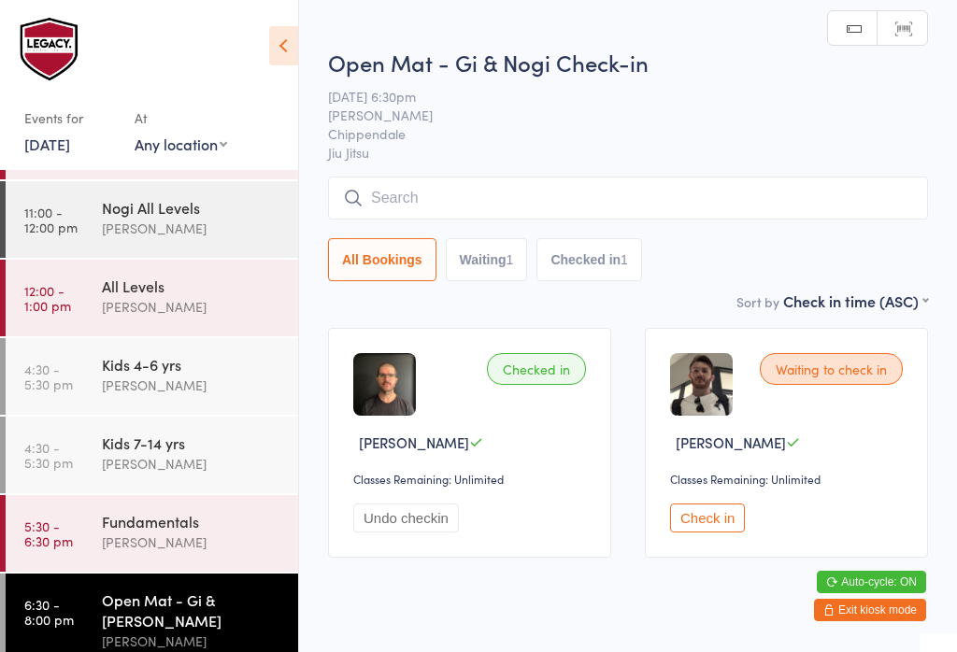
click at [445, 202] on input "search" at bounding box center [628, 198] width 600 height 43
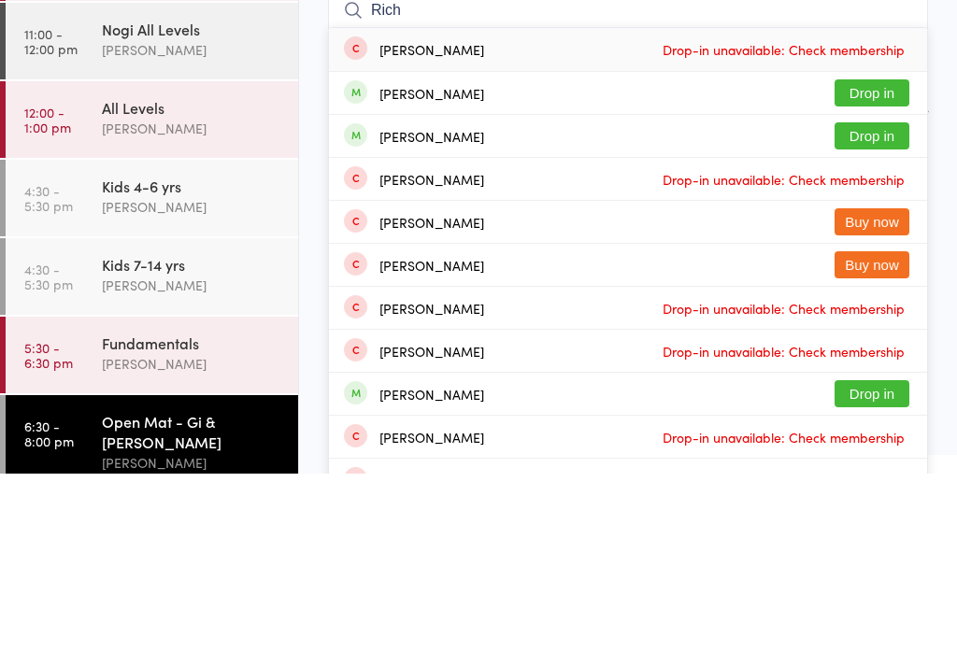
type input "Rich"
click at [865, 301] on button "Drop in" at bounding box center [871, 314] width 75 height 27
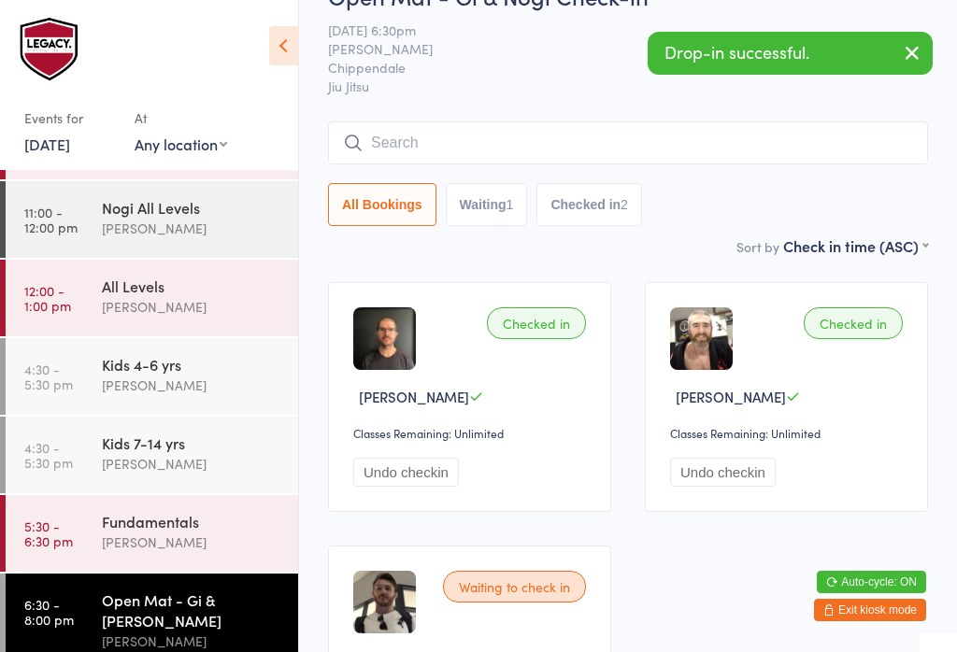
scroll to position [314, 0]
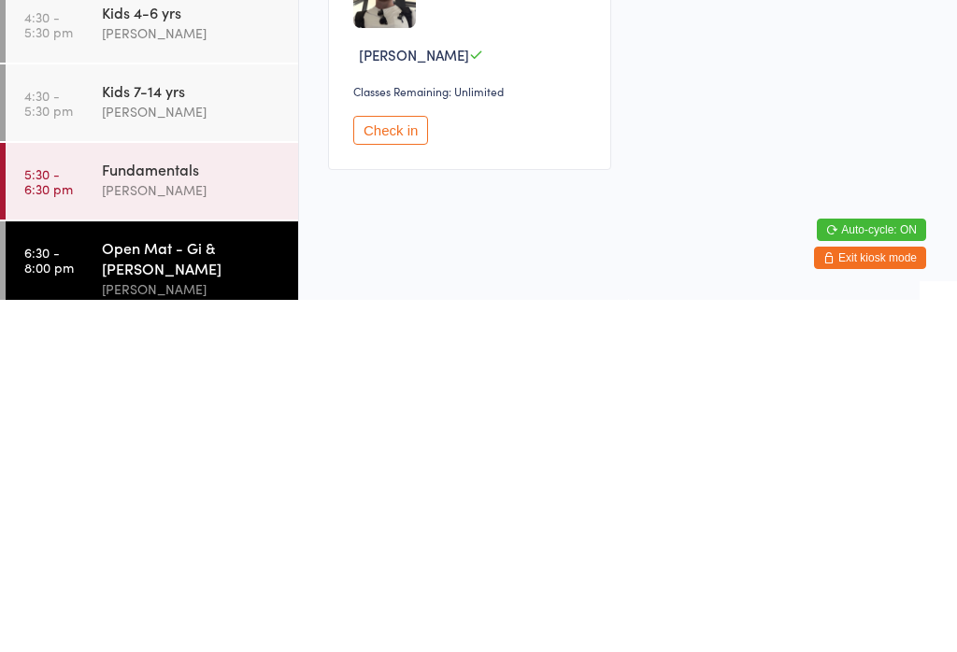
click at [138, 511] on div "Fundamentals" at bounding box center [192, 521] width 180 height 21
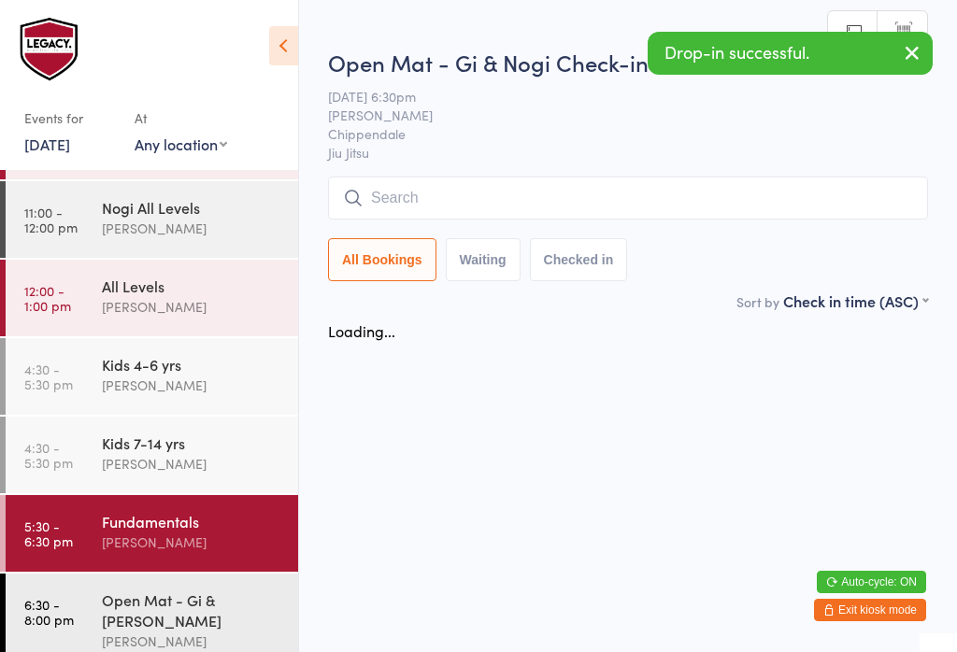
scroll to position [38, 0]
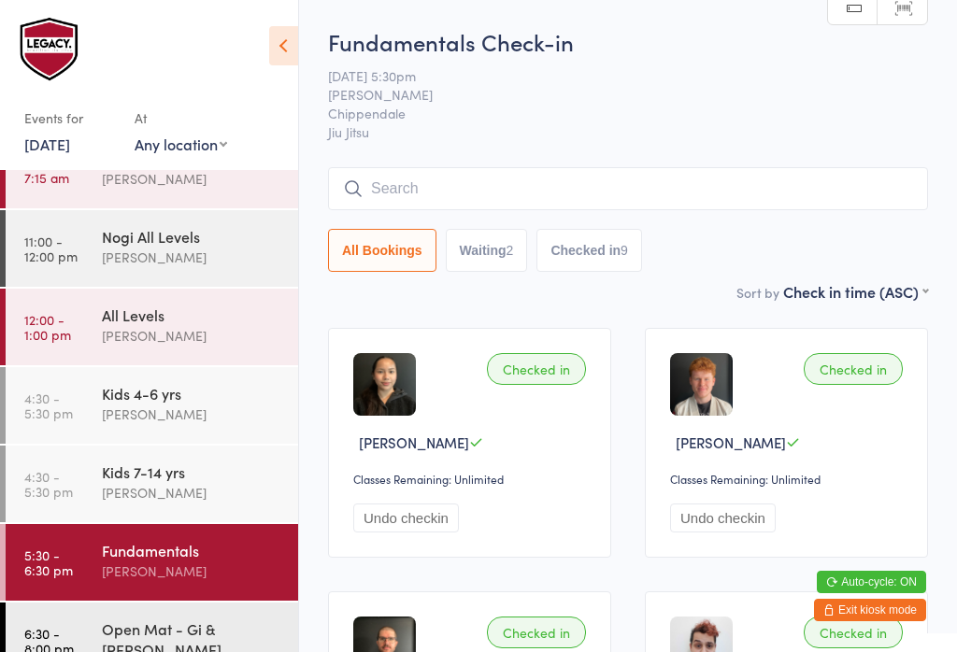
click at [532, 198] on input "search" at bounding box center [628, 188] width 600 height 43
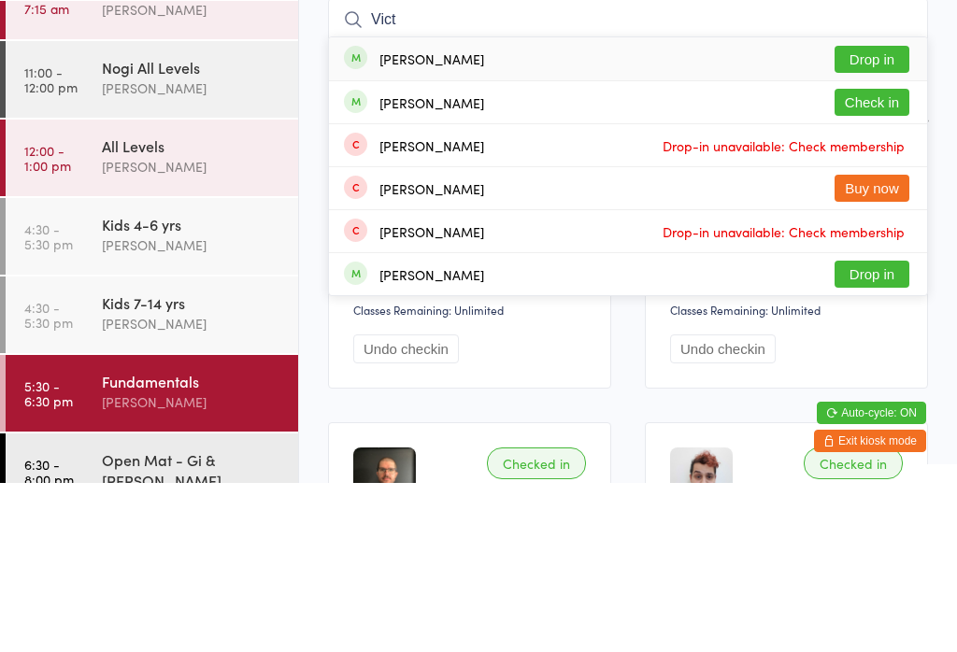
type input "Vict"
click at [876, 215] on button "Drop in" at bounding box center [871, 228] width 75 height 27
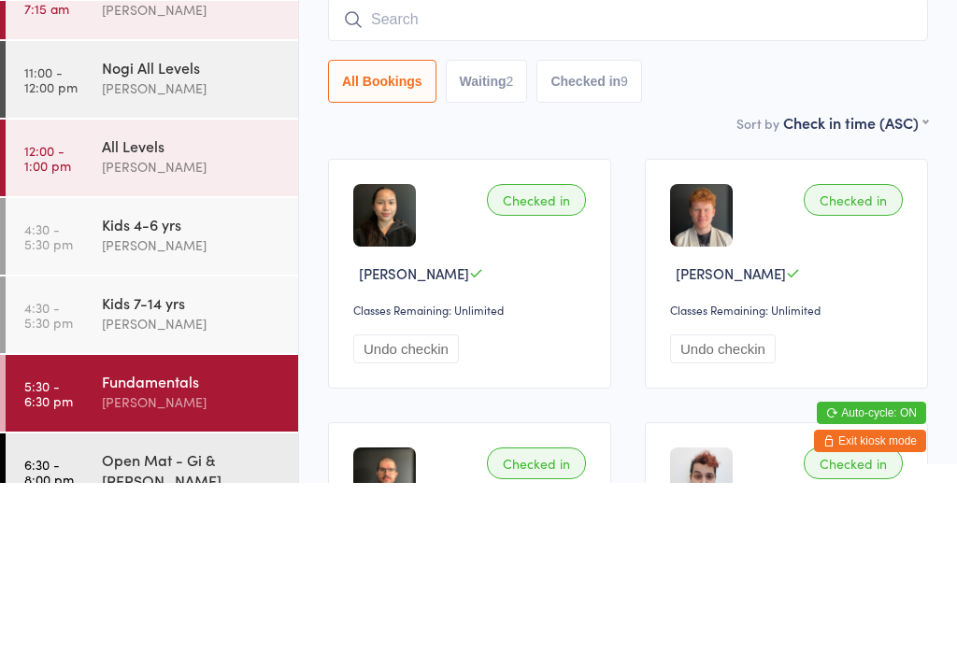
scroll to position [169, 0]
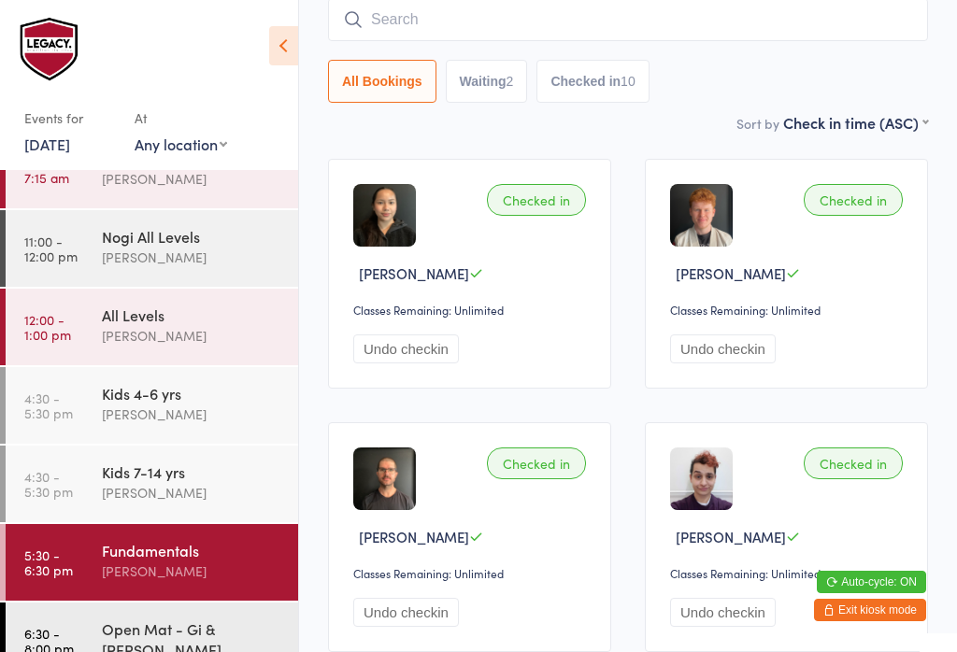
click at [149, 564] on div "[PERSON_NAME]" at bounding box center [192, 571] width 180 height 21
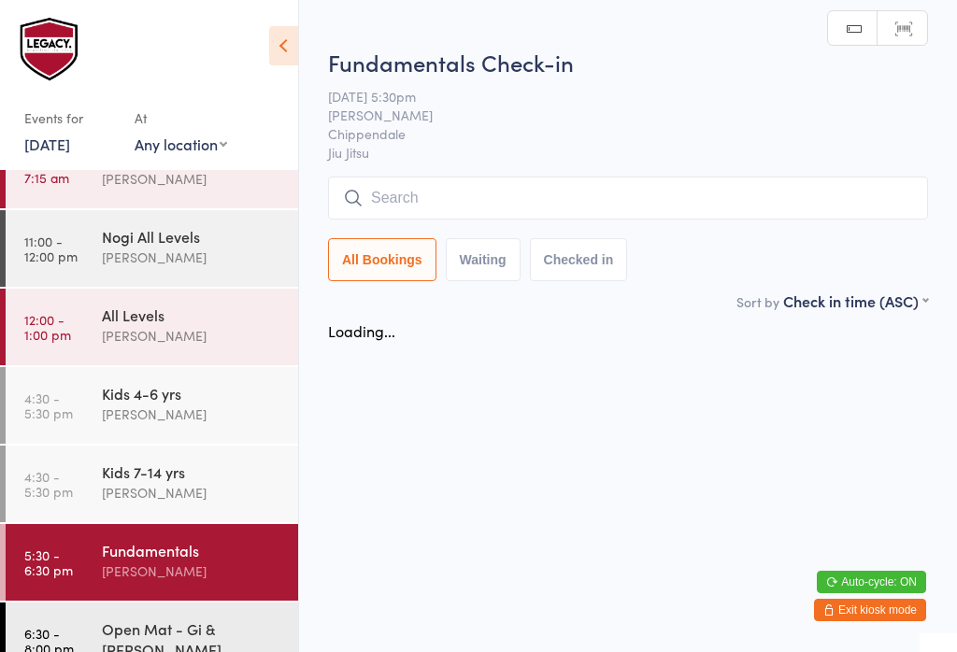
scroll to position [0, 0]
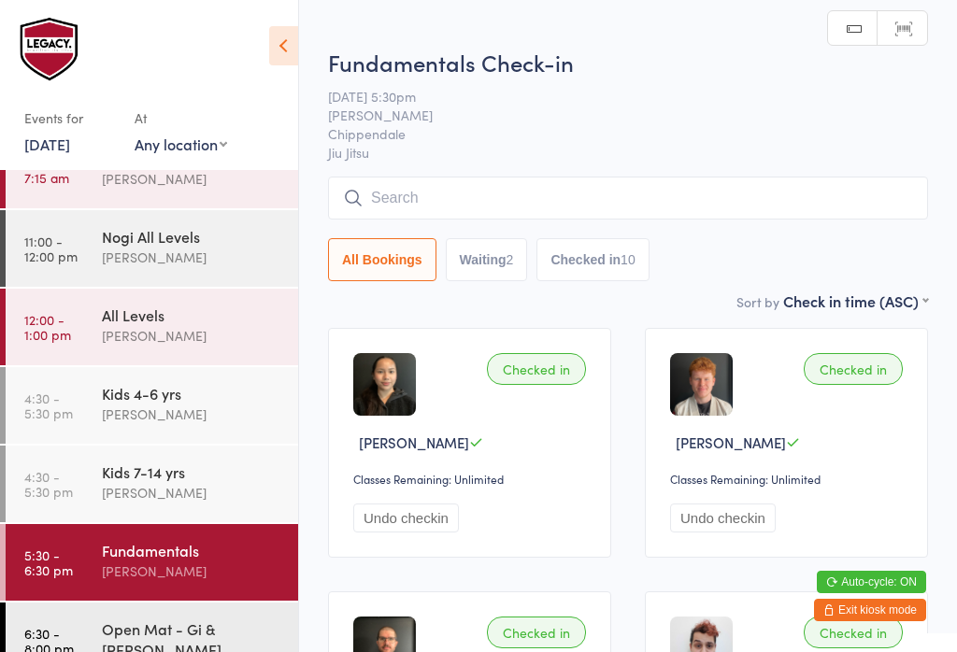
click at [486, 194] on input "search" at bounding box center [628, 198] width 600 height 43
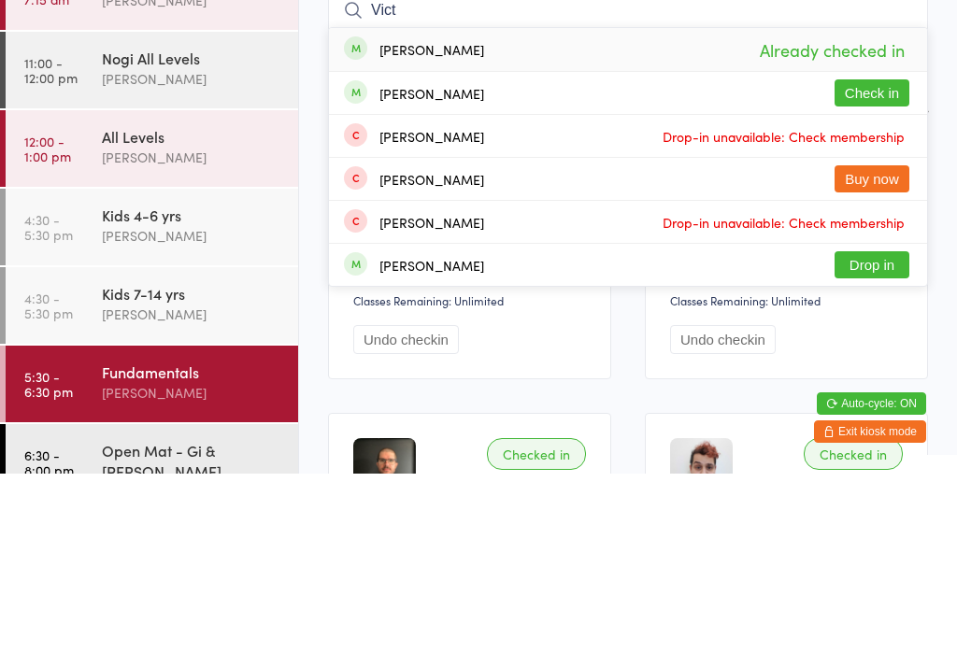
type input "Vict"
click at [892, 258] on button "Check in" at bounding box center [871, 271] width 75 height 27
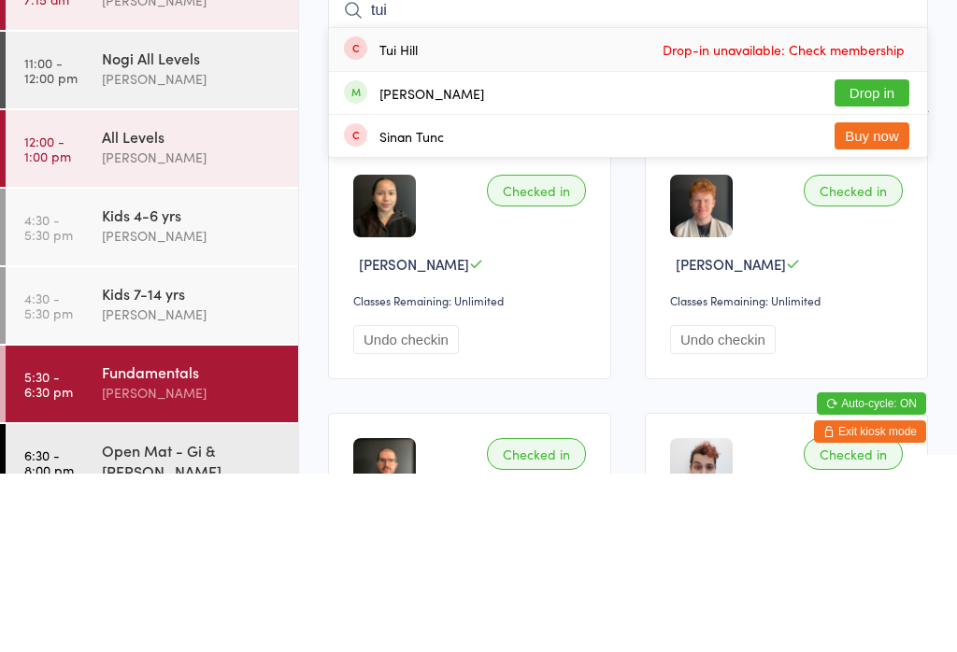
type input "tui"
click at [893, 258] on button "Drop in" at bounding box center [871, 271] width 75 height 27
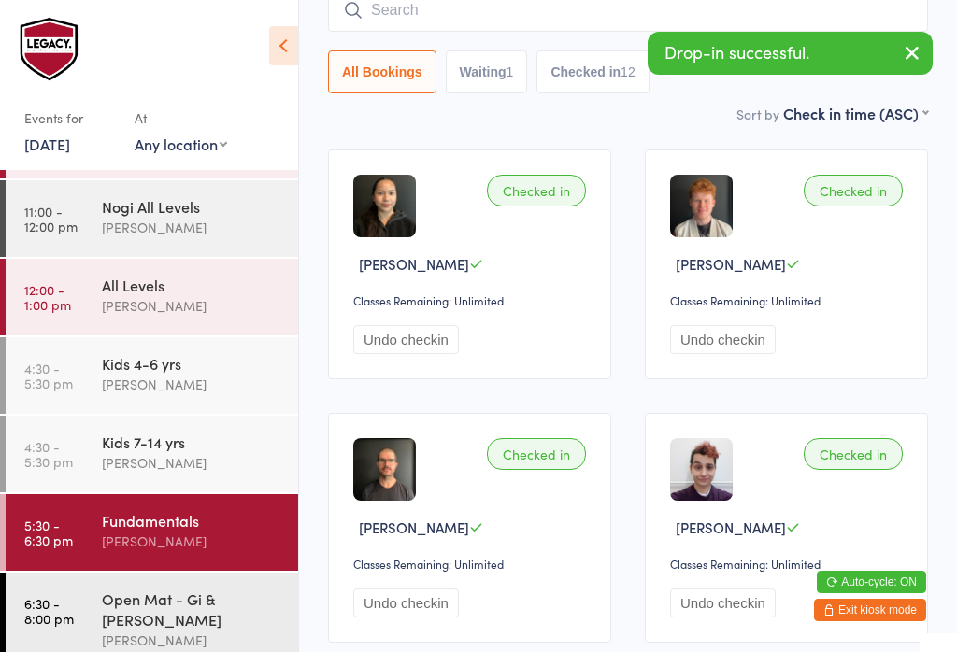
scroll to position [67, 0]
click at [192, 643] on div "Open Mat - Gi & [PERSON_NAME]" at bounding box center [200, 621] width 196 height 94
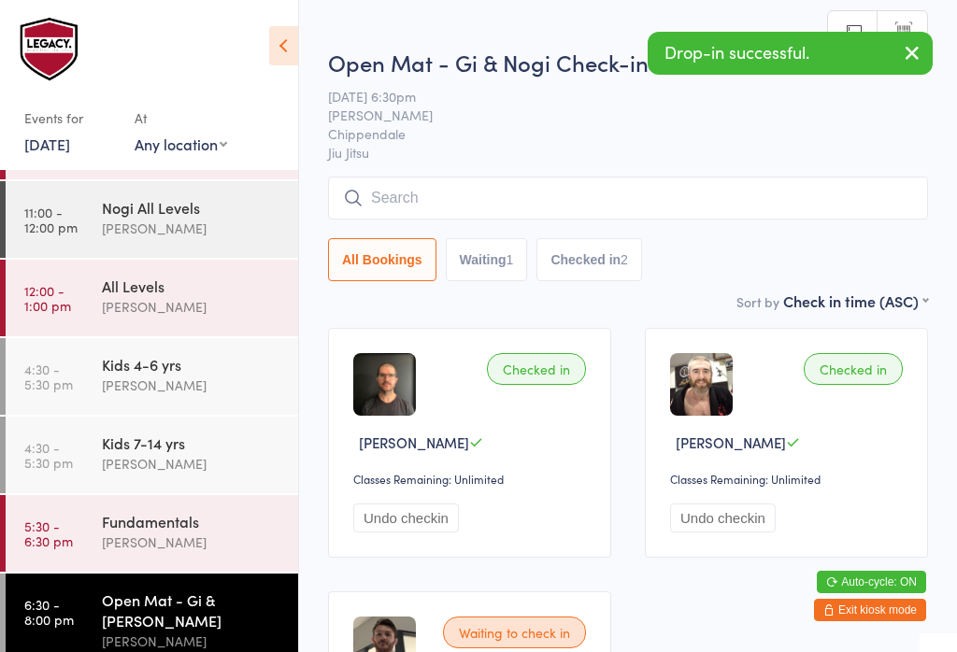
click at [512, 166] on div "Open Mat - Gi & Nogi Check-in [DATE] 6:30pm [PERSON_NAME] Chippendale Jiu Jitsu…" at bounding box center [628, 169] width 600 height 244
click at [530, 202] on input "search" at bounding box center [628, 198] width 600 height 43
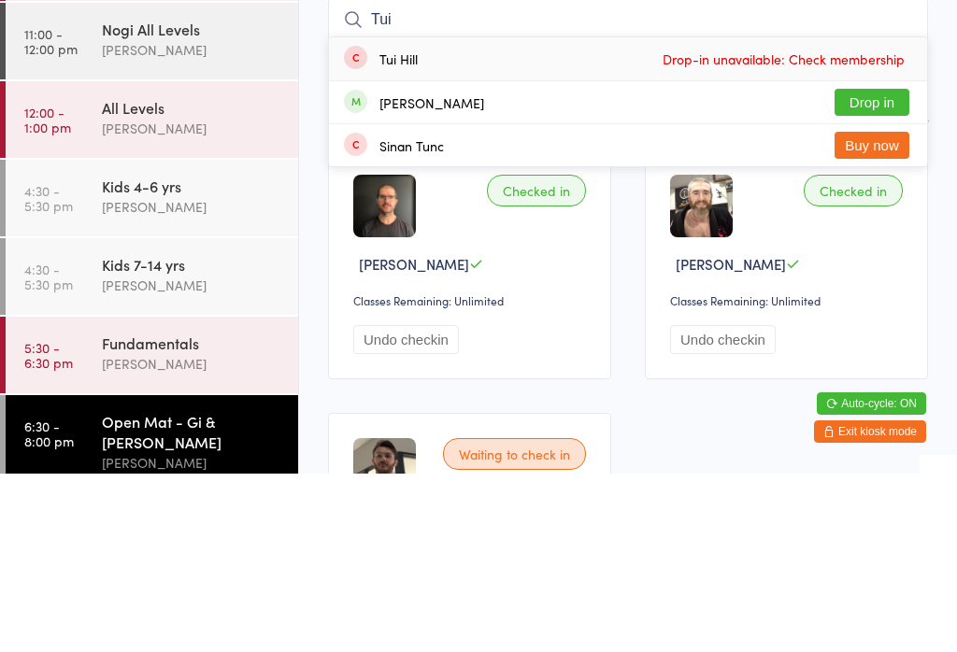
type input "Tui"
click at [884, 267] on button "Drop in" at bounding box center [871, 280] width 75 height 27
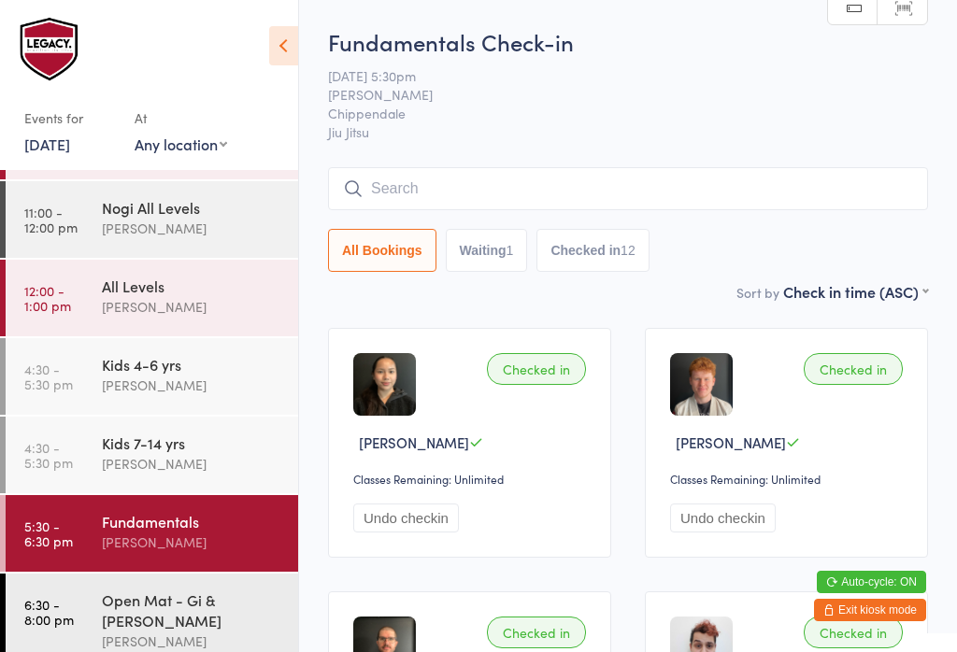
click at [568, 171] on input "search" at bounding box center [628, 188] width 600 height 43
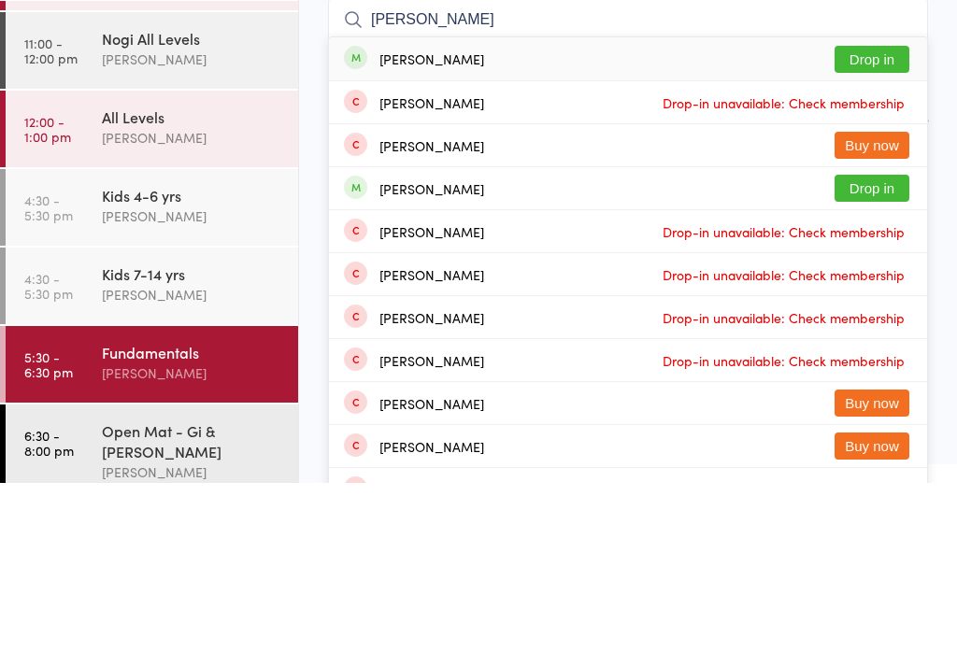
type input "[PERSON_NAME]"
click at [882, 215] on button "Drop in" at bounding box center [871, 228] width 75 height 27
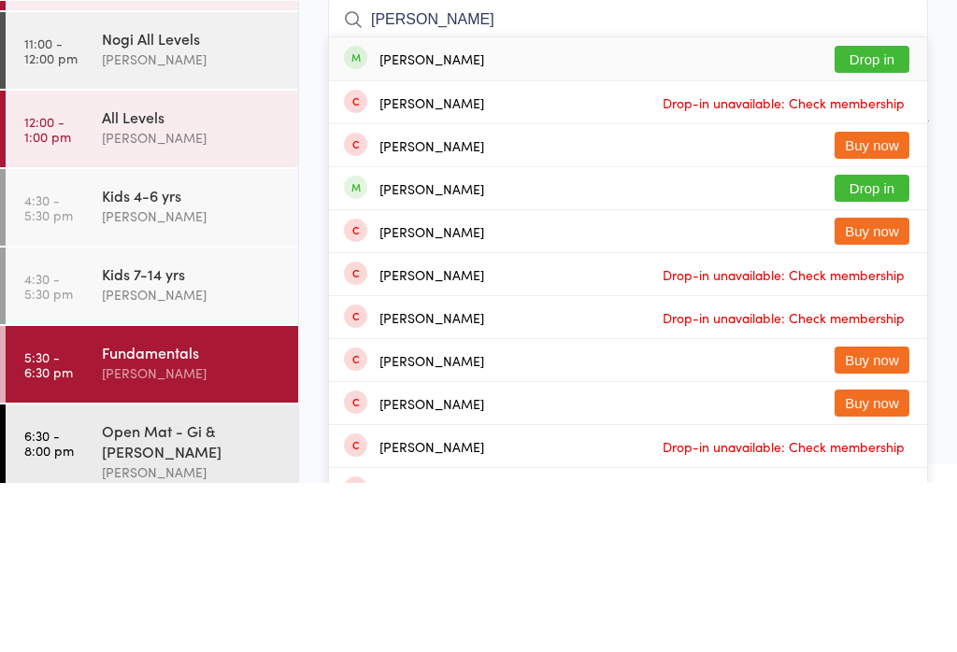
type input "[PERSON_NAME]"
click at [883, 215] on button "Drop in" at bounding box center [871, 228] width 75 height 27
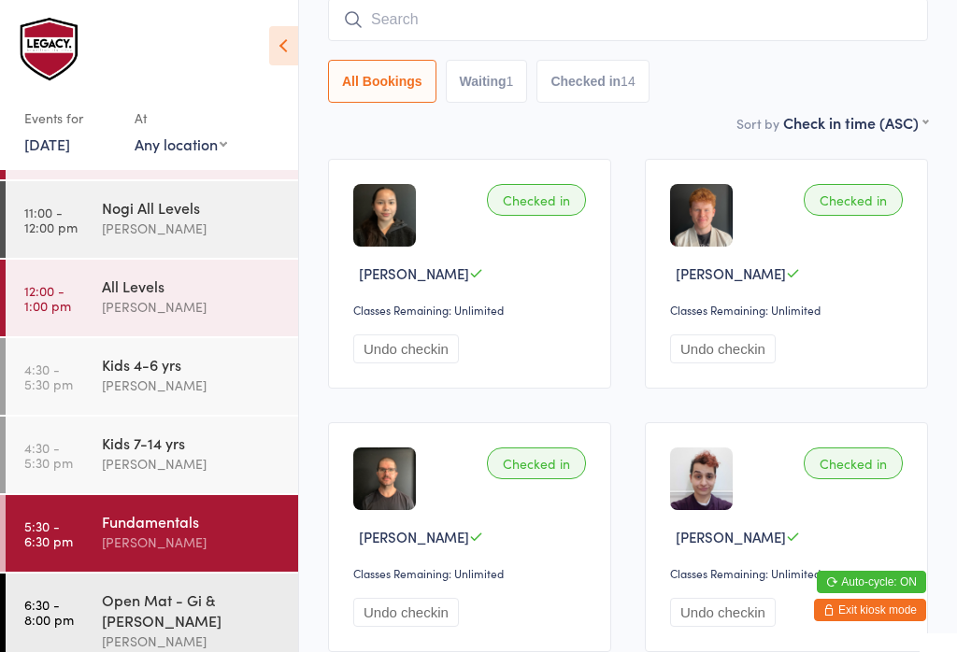
click at [618, 22] on input "search" at bounding box center [628, 19] width 600 height 43
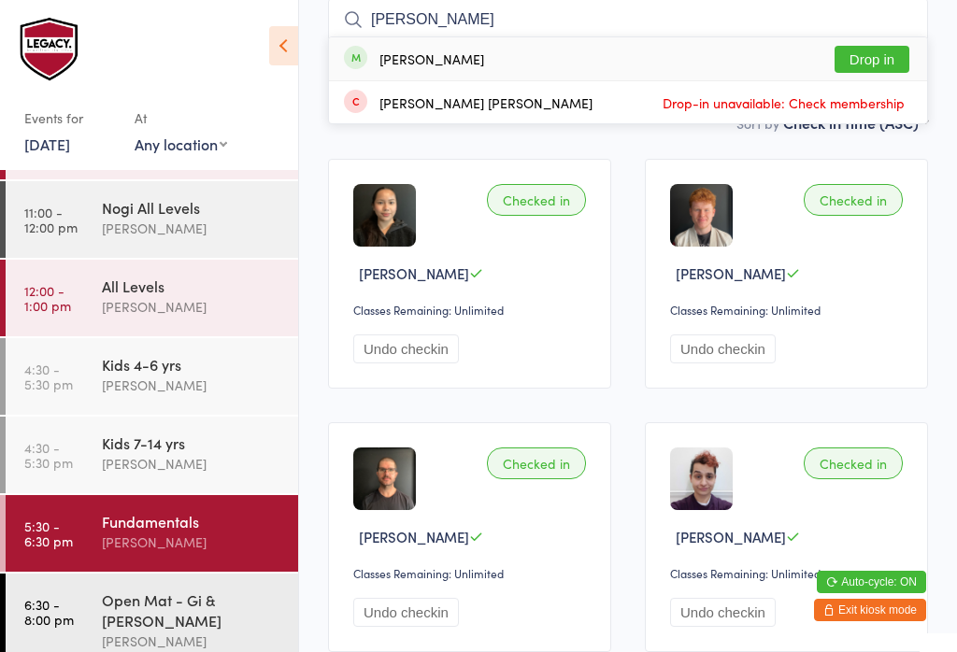
type input "[PERSON_NAME]"
click at [882, 54] on button "Drop in" at bounding box center [871, 59] width 75 height 27
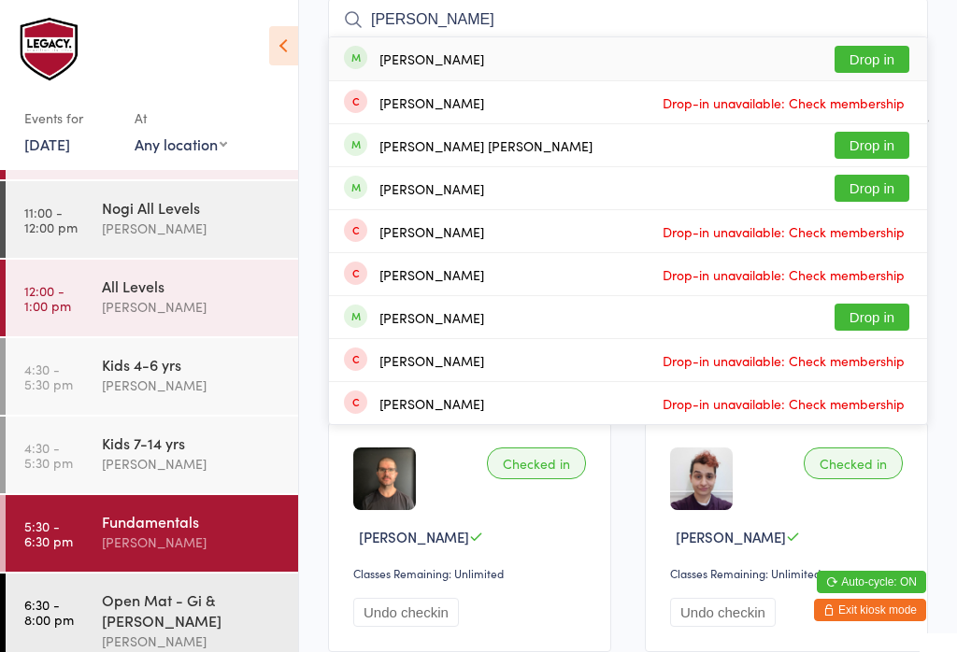
type input "[PERSON_NAME]"
click at [882, 70] on button "Drop in" at bounding box center [871, 59] width 75 height 27
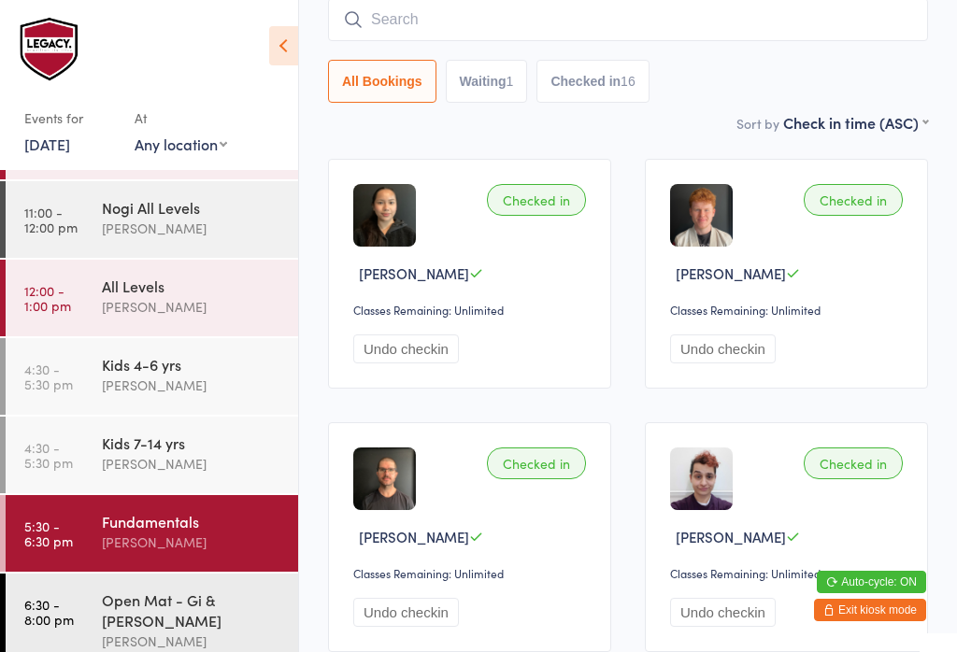
click at [545, 35] on input "search" at bounding box center [628, 19] width 600 height 43
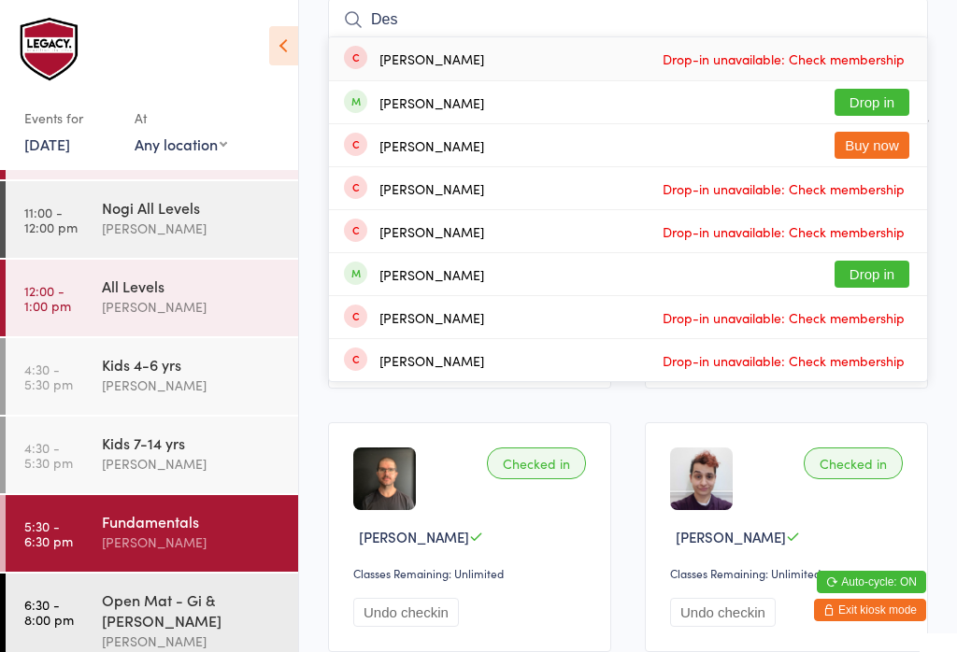
type input "Des"
click at [887, 102] on button "Drop in" at bounding box center [871, 102] width 75 height 27
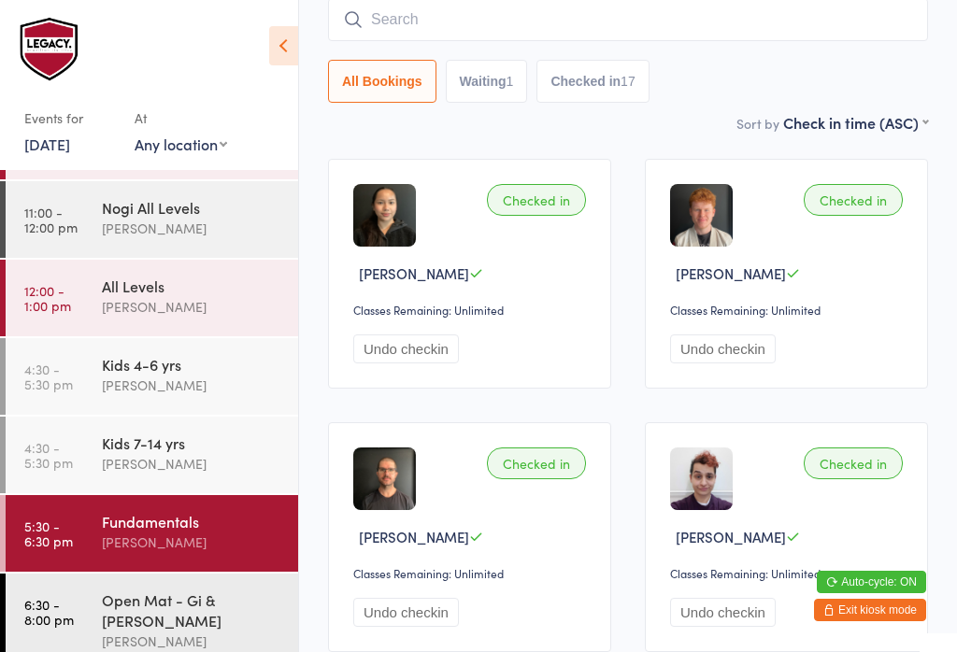
click at [571, 21] on input "search" at bounding box center [628, 19] width 600 height 43
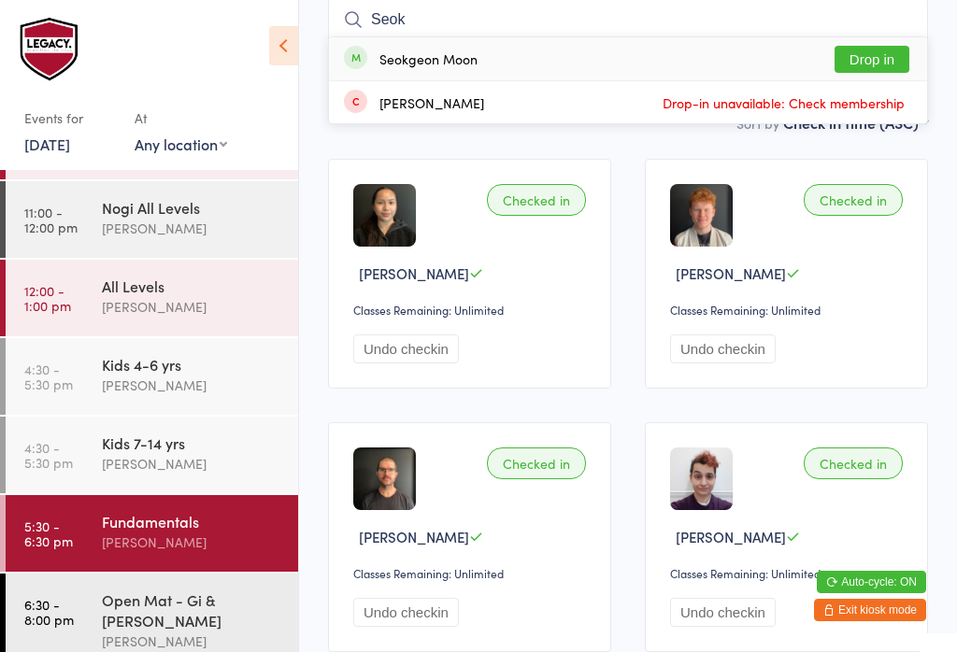
type input "Seok"
click at [881, 72] on button "Drop in" at bounding box center [871, 59] width 75 height 27
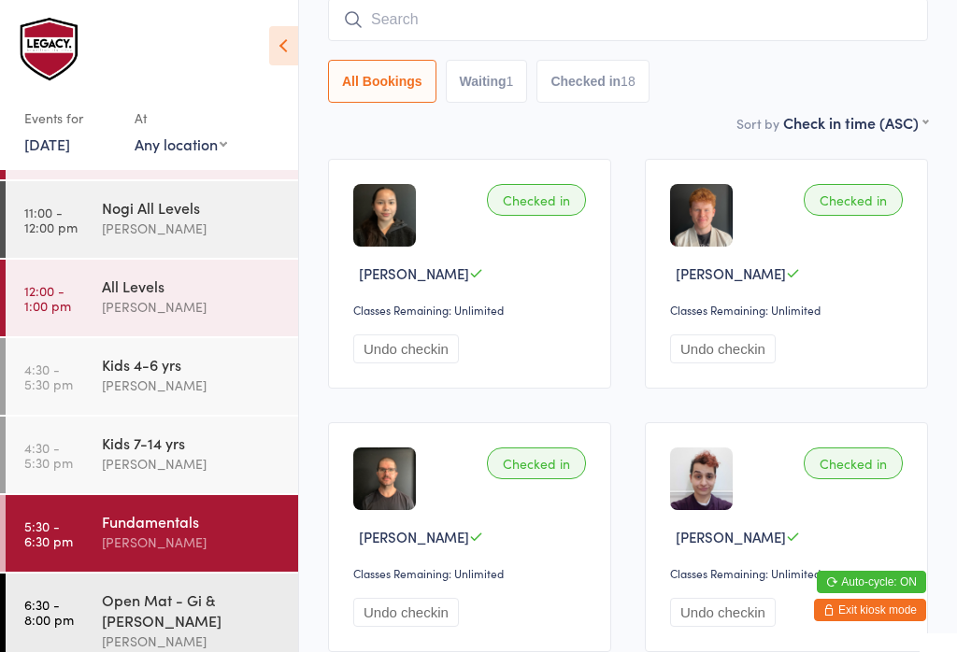
click at [710, 26] on input "search" at bounding box center [628, 19] width 600 height 43
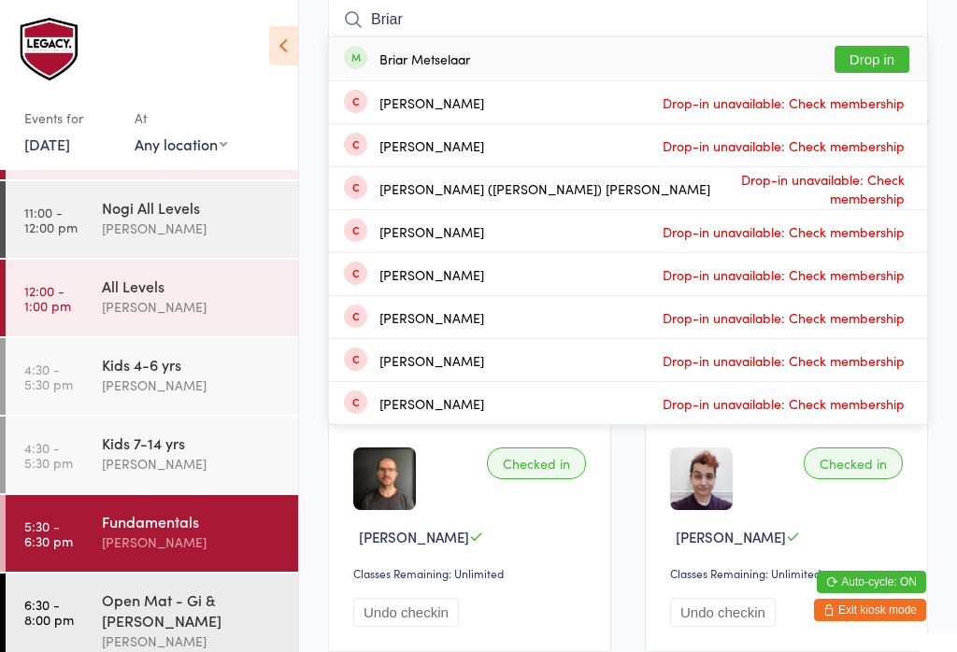
type input "Briar"
click at [893, 54] on button "Drop in" at bounding box center [871, 59] width 75 height 27
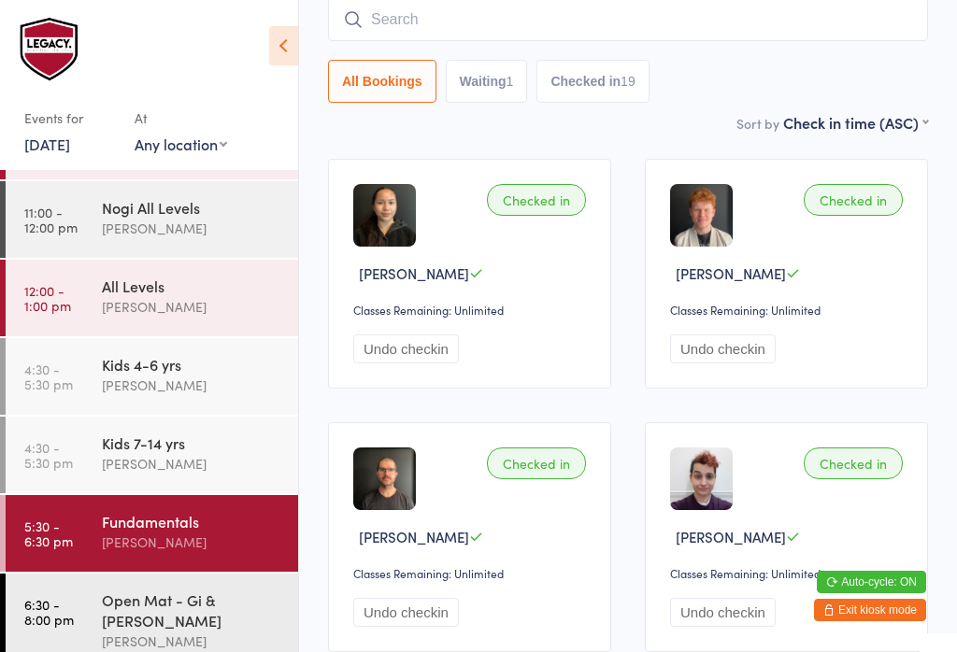
click at [458, 41] on input "search" at bounding box center [628, 19] width 600 height 43
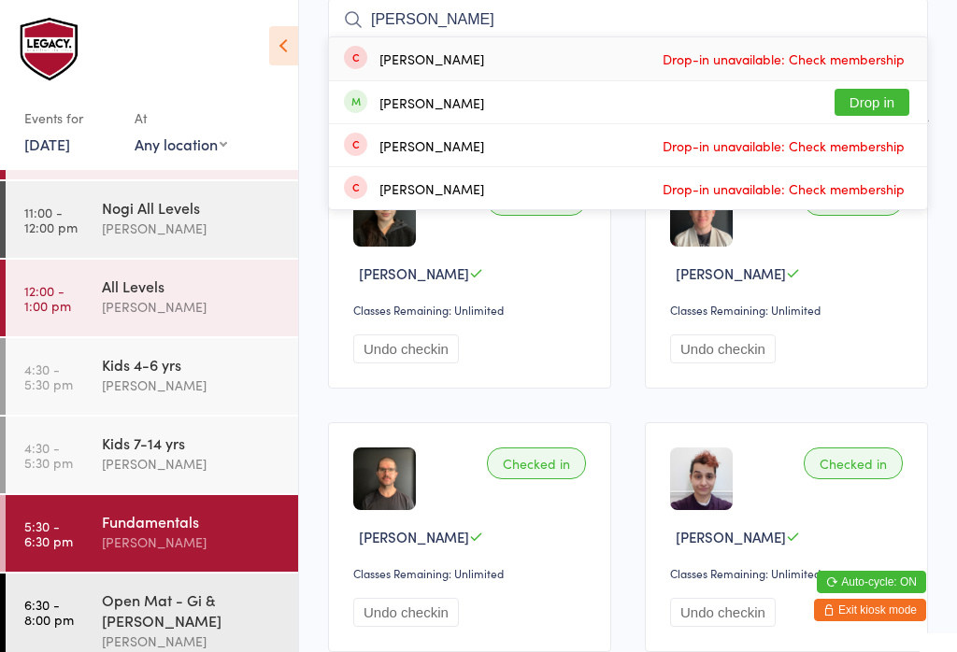
type input "[PERSON_NAME]"
click at [902, 93] on button "Drop in" at bounding box center [871, 102] width 75 height 27
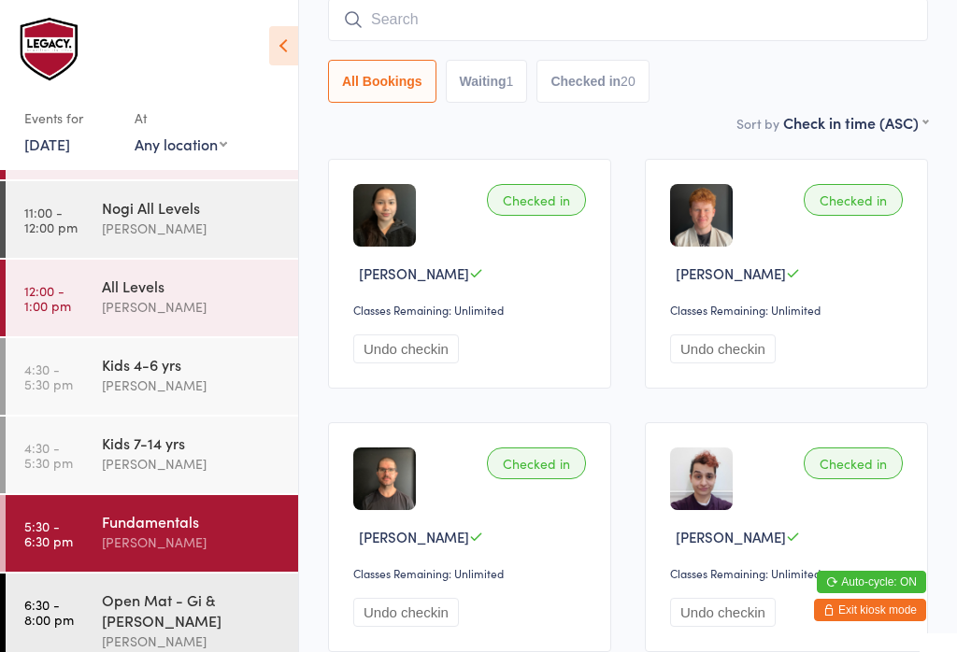
click at [500, 35] on input "search" at bounding box center [628, 19] width 600 height 43
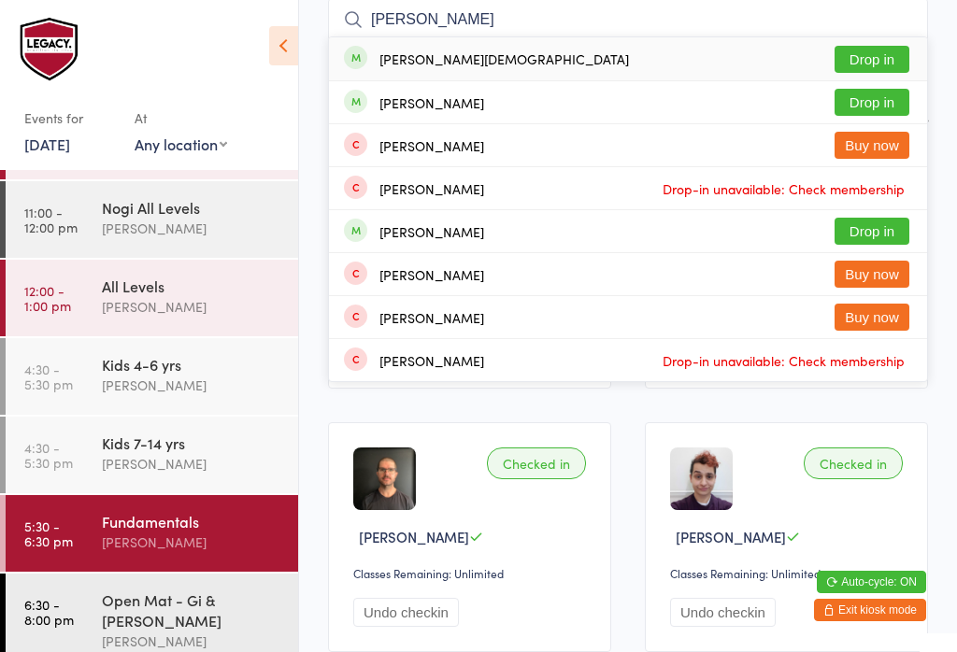
scroll to position [38, 0]
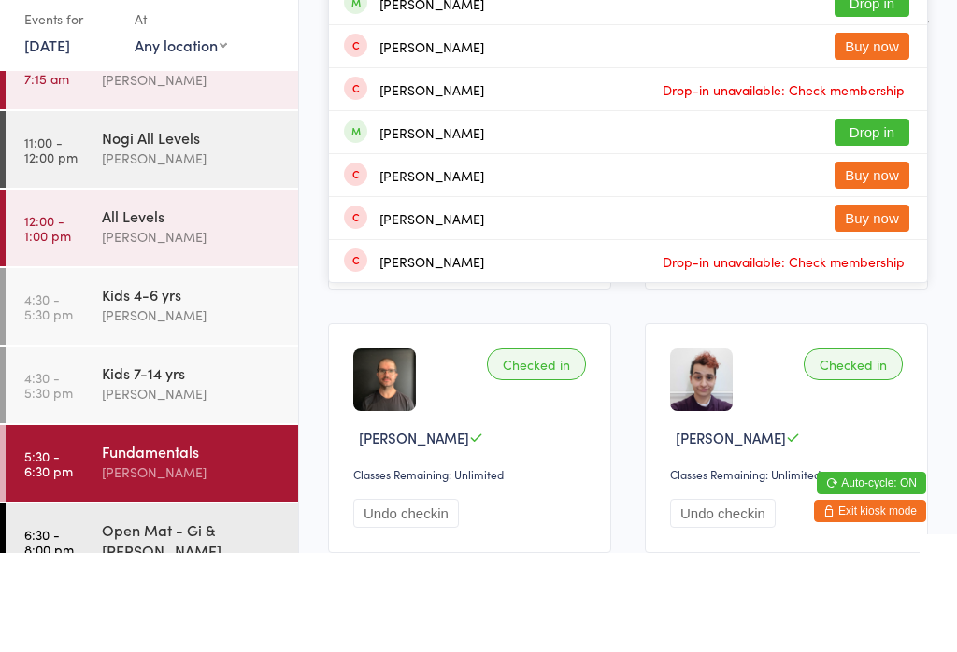
type input "[PERSON_NAME]"
click at [871, 89] on button "Drop in" at bounding box center [871, 102] width 75 height 27
